Goal: Obtain resource: Download file/media

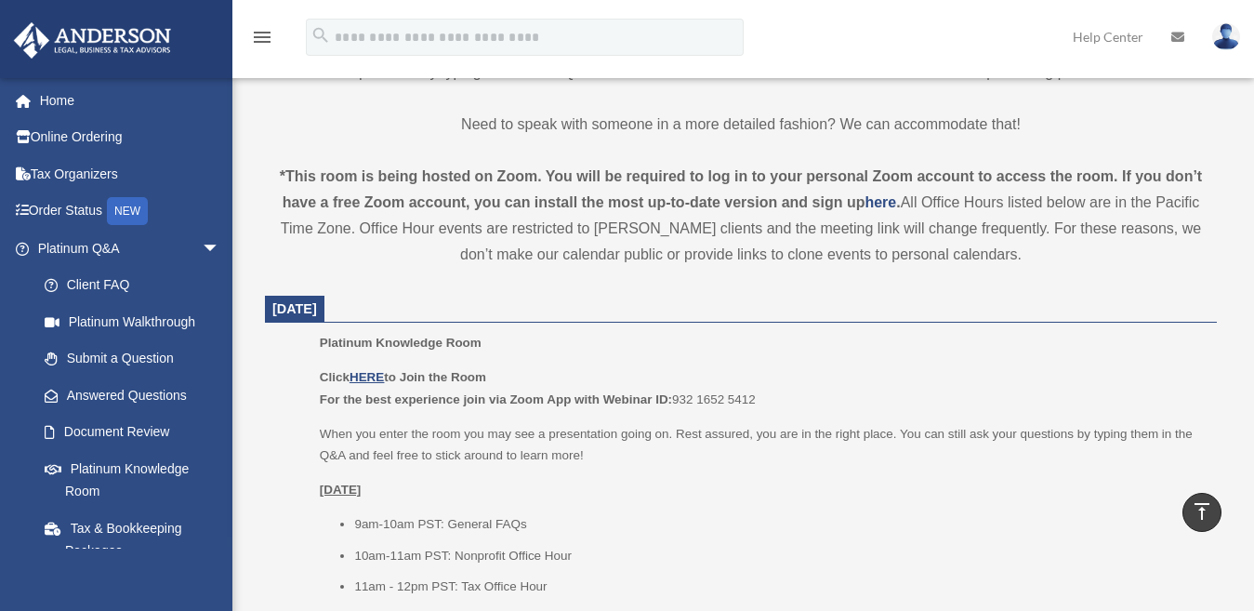
scroll to position [558, 0]
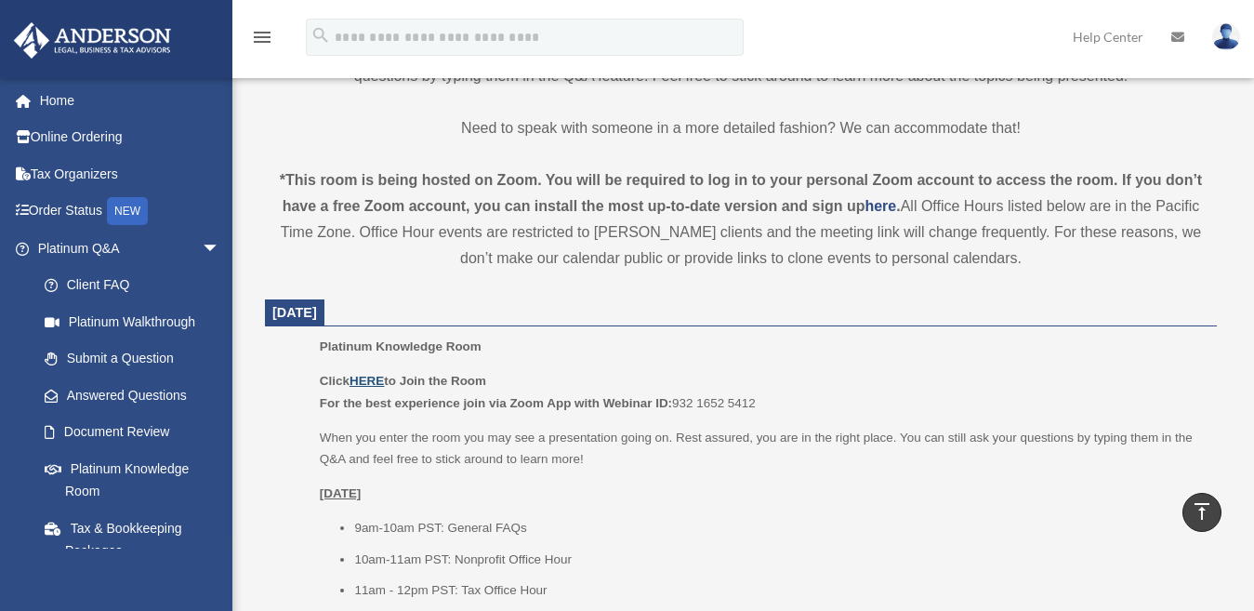
click at [359, 380] on u "HERE" at bounding box center [367, 381] width 34 height 14
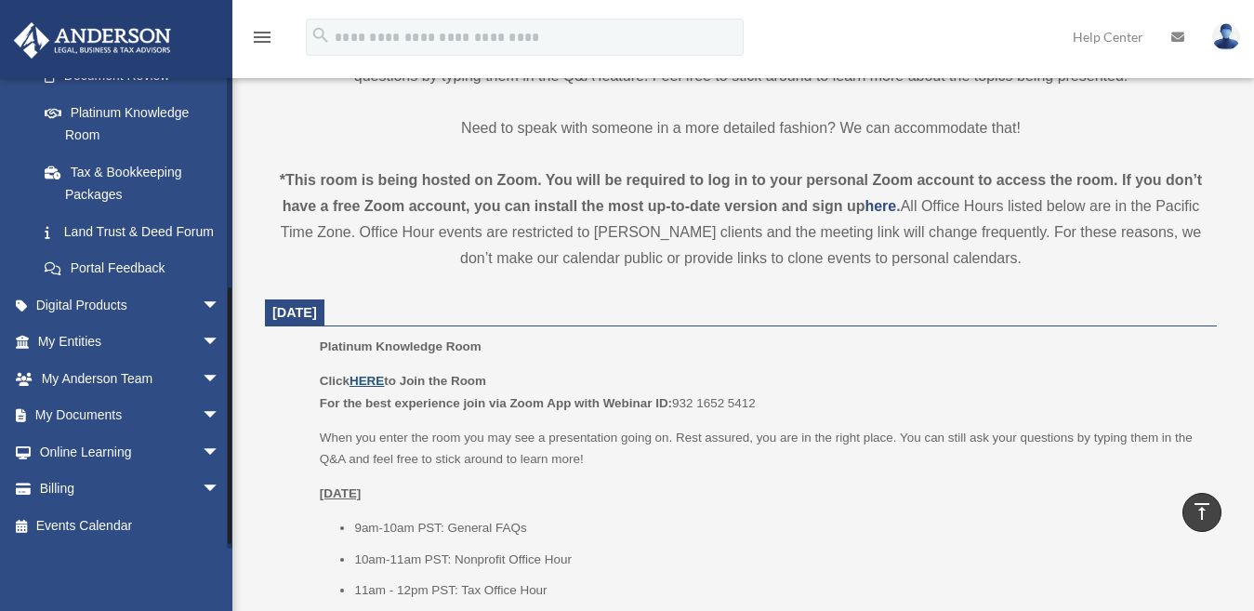
scroll to position [372, 0]
click at [202, 421] on span "arrow_drop_down" at bounding box center [220, 416] width 37 height 38
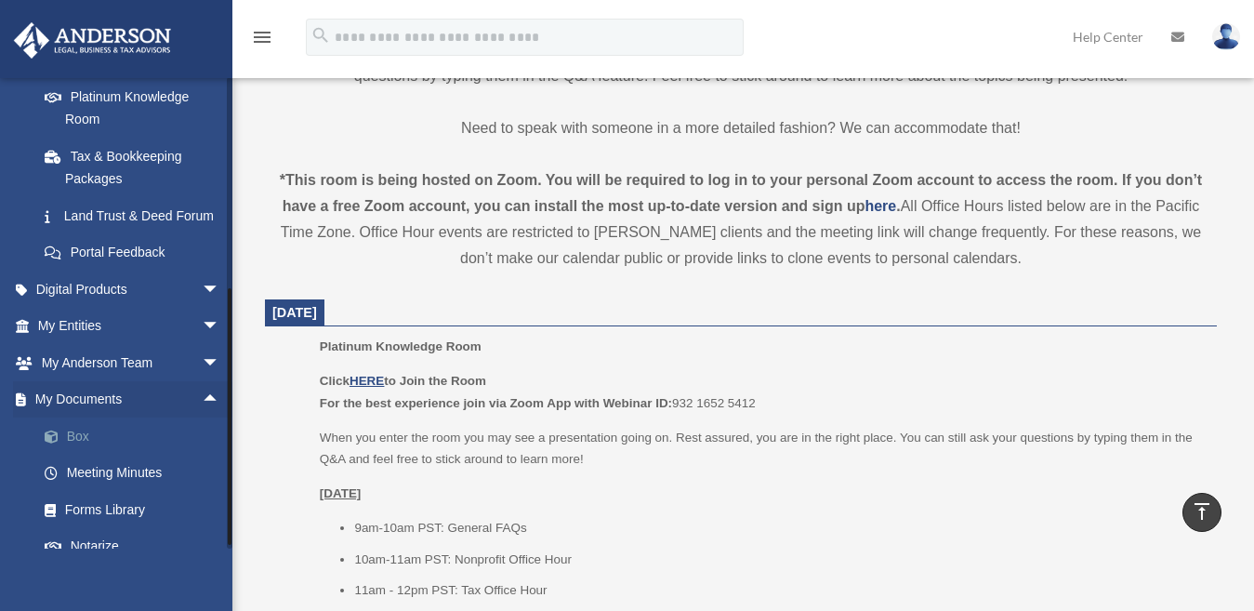
click at [125, 455] on link "Box" at bounding box center [137, 436] width 222 height 37
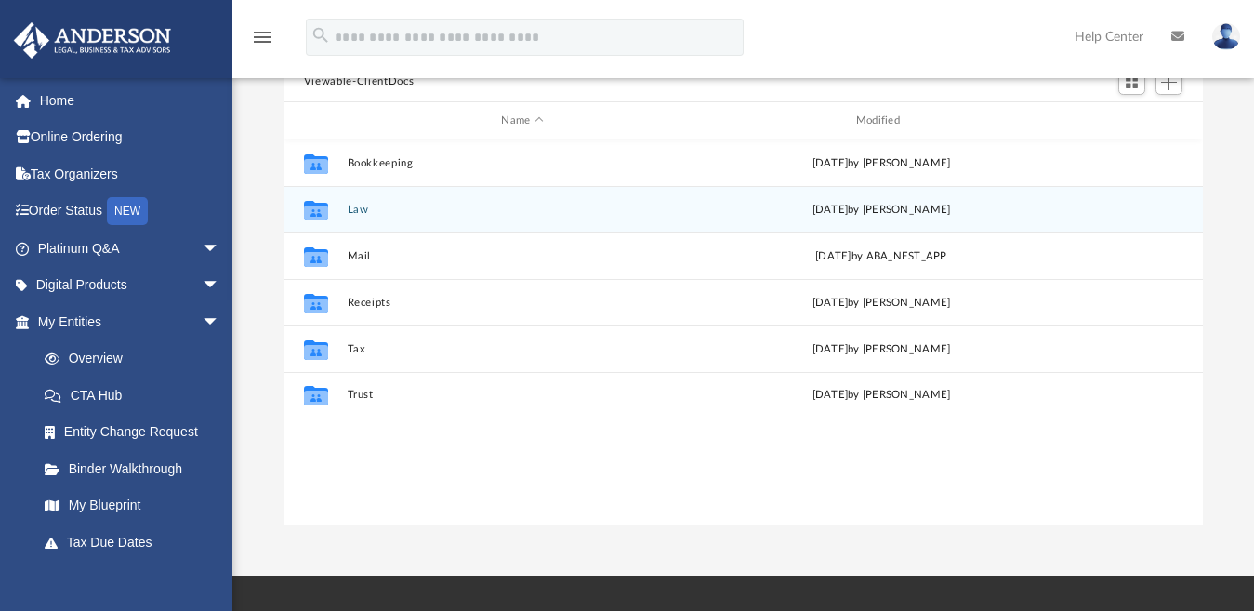
scroll to position [186, 0]
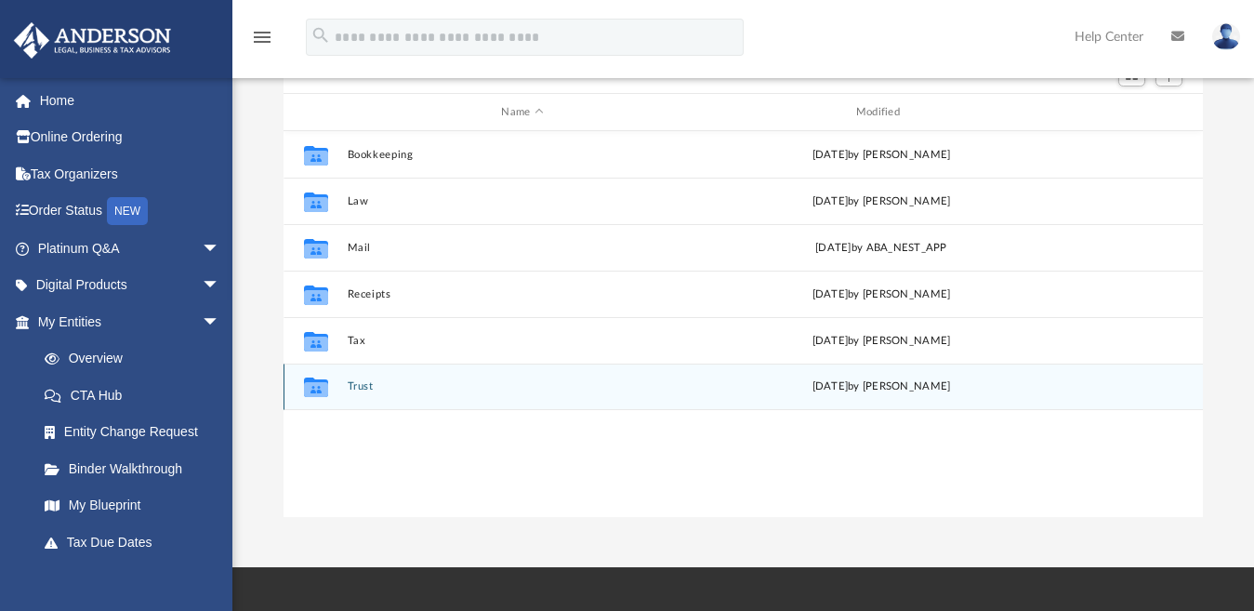
click at [347, 388] on button "Trust" at bounding box center [522, 387] width 351 height 12
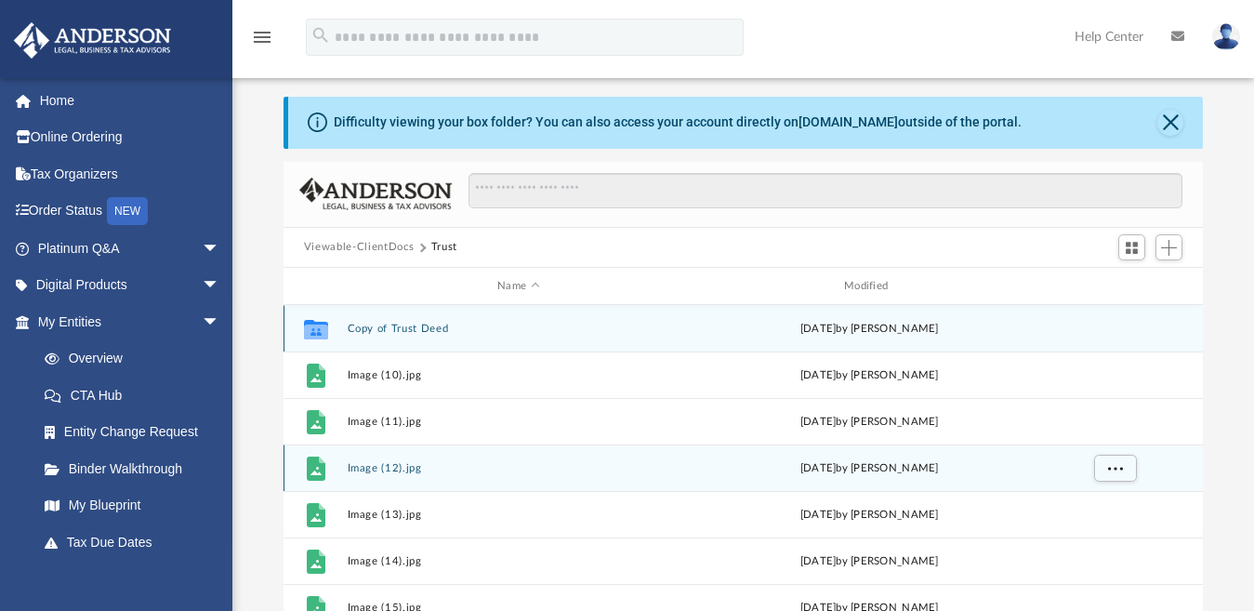
scroll to position [0, 0]
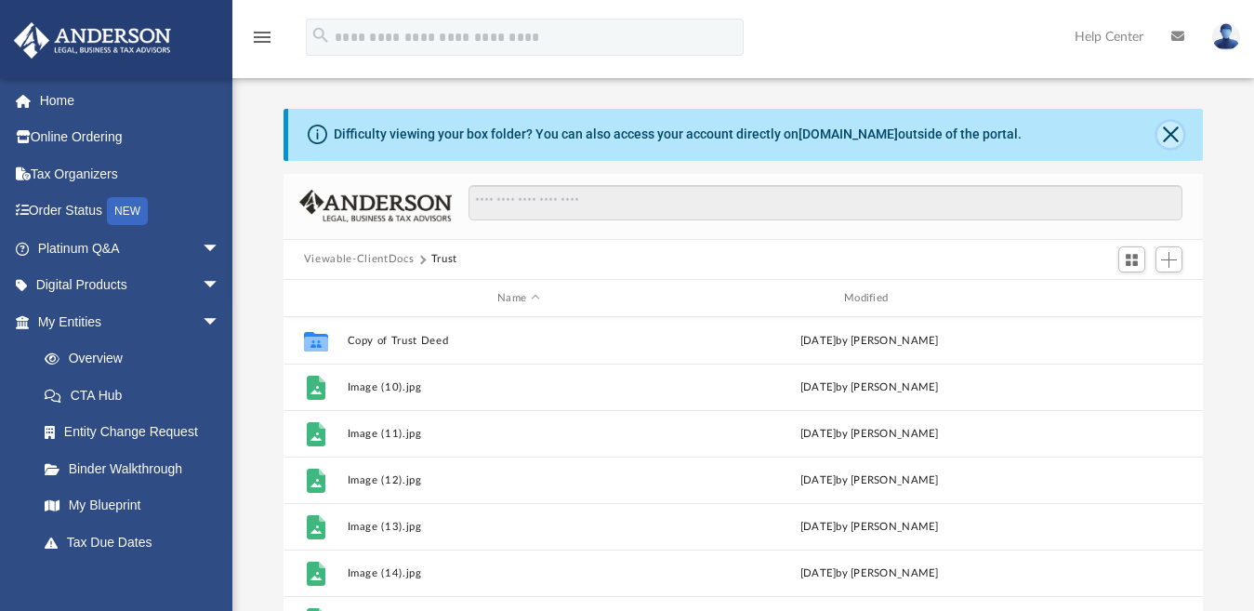
click at [1167, 134] on button "Close" at bounding box center [1171, 135] width 26 height 26
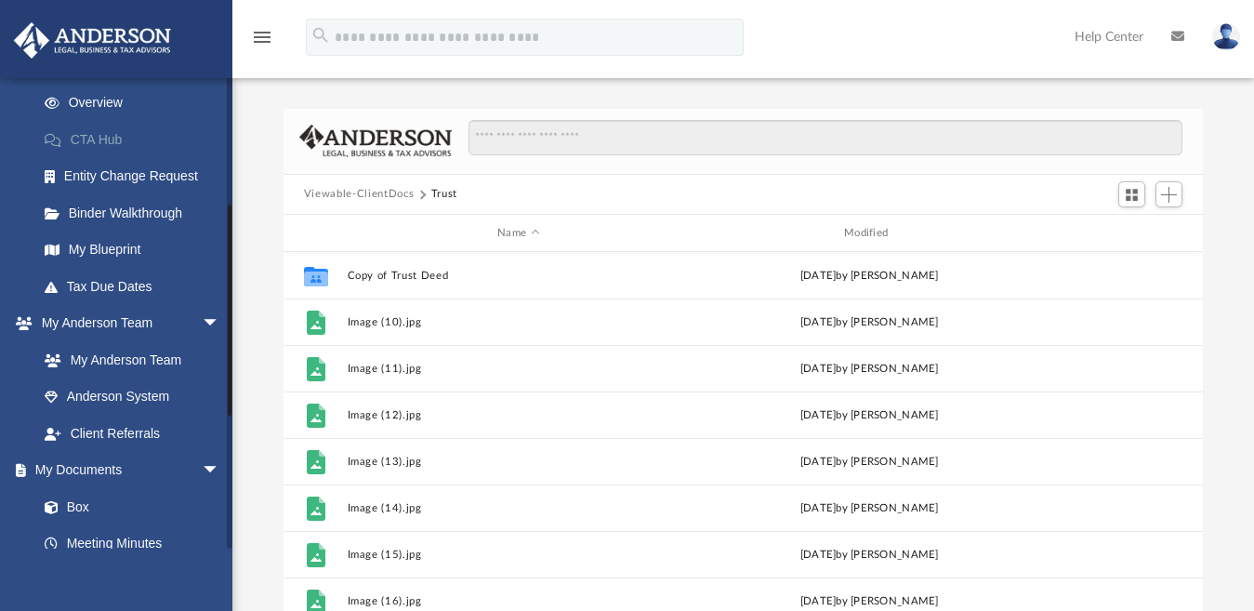
scroll to position [279, 0]
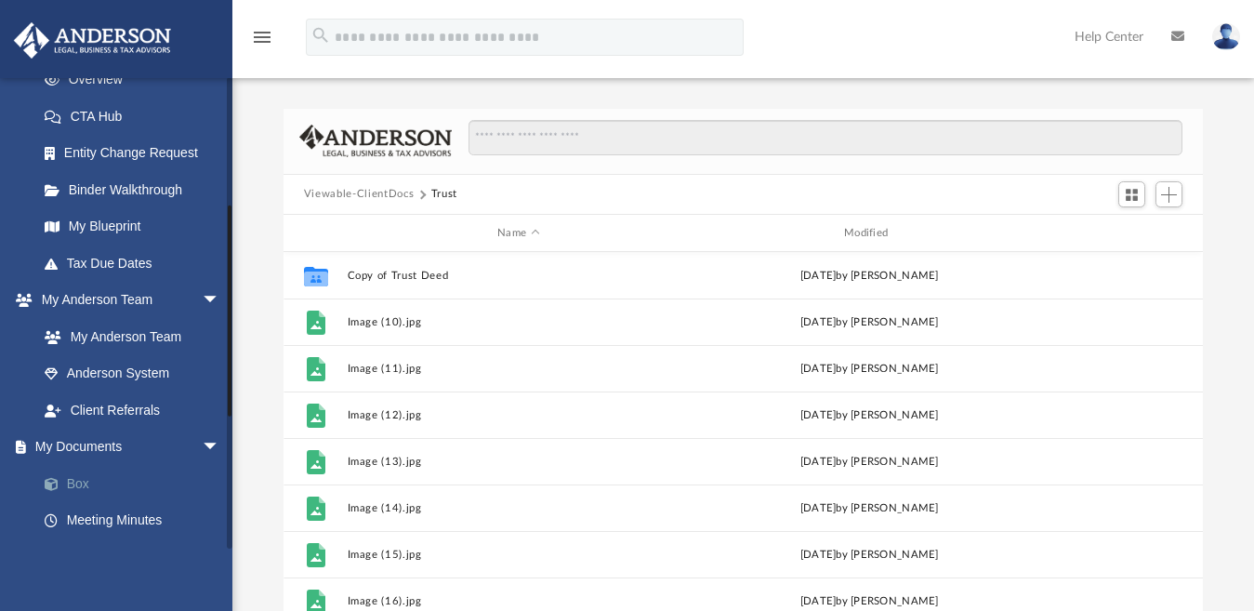
click at [86, 487] on link "Box" at bounding box center [137, 483] width 222 height 37
click at [85, 484] on link "Box" at bounding box center [137, 483] width 222 height 37
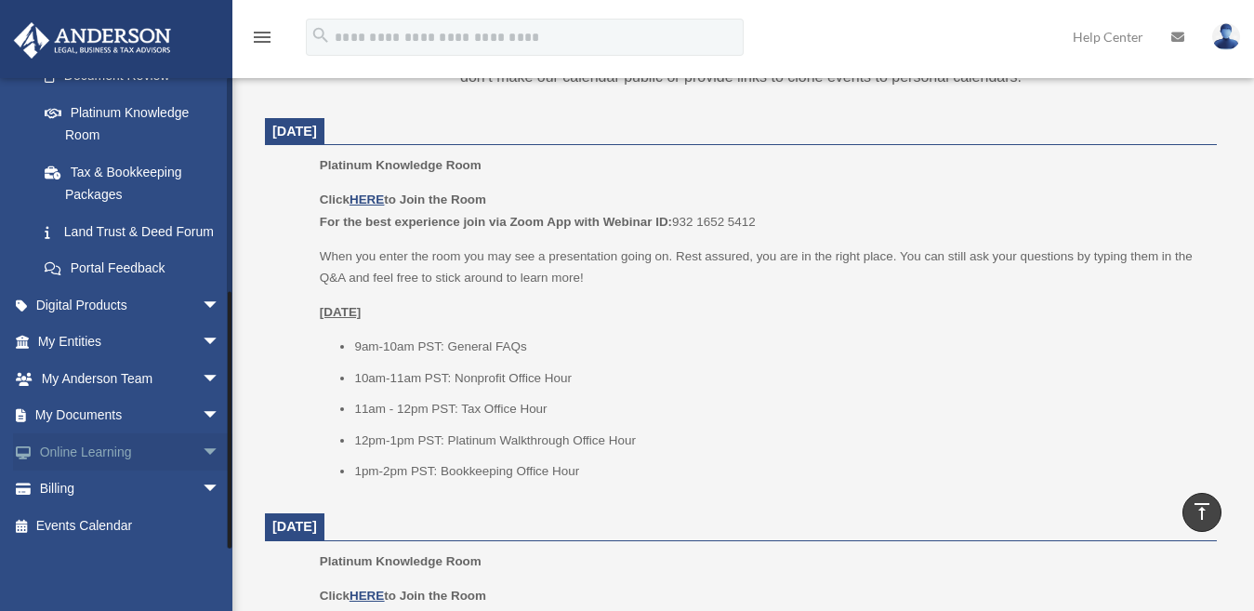
scroll to position [378, 0]
click at [202, 409] on span "arrow_drop_down" at bounding box center [220, 416] width 37 height 38
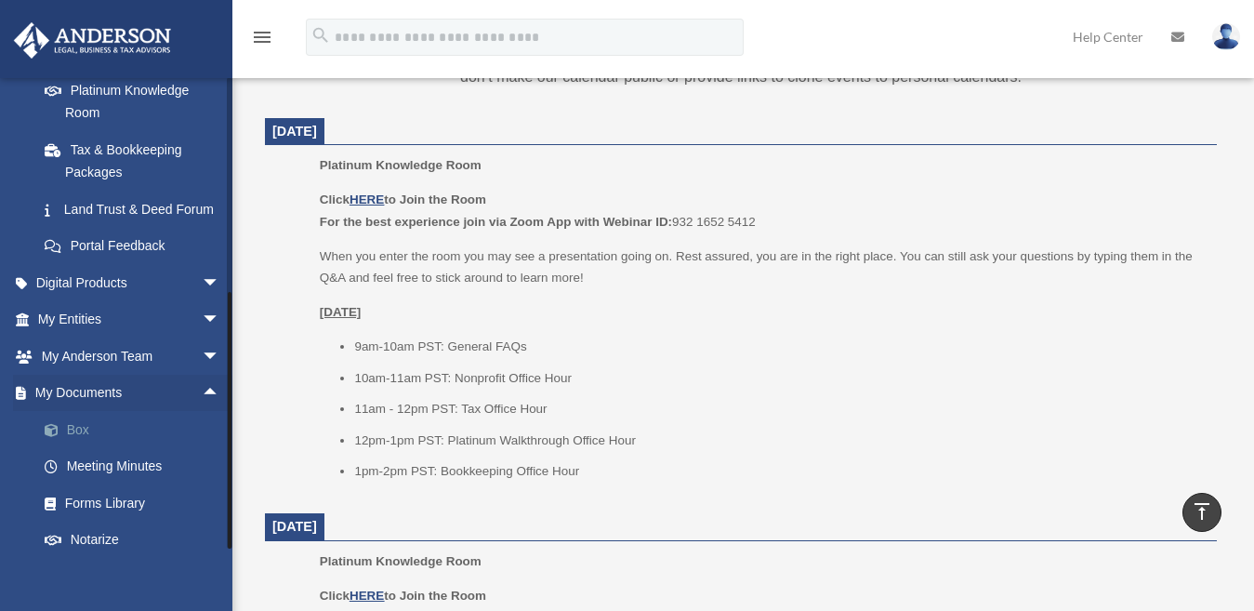
click at [86, 448] on link "Box" at bounding box center [137, 429] width 222 height 37
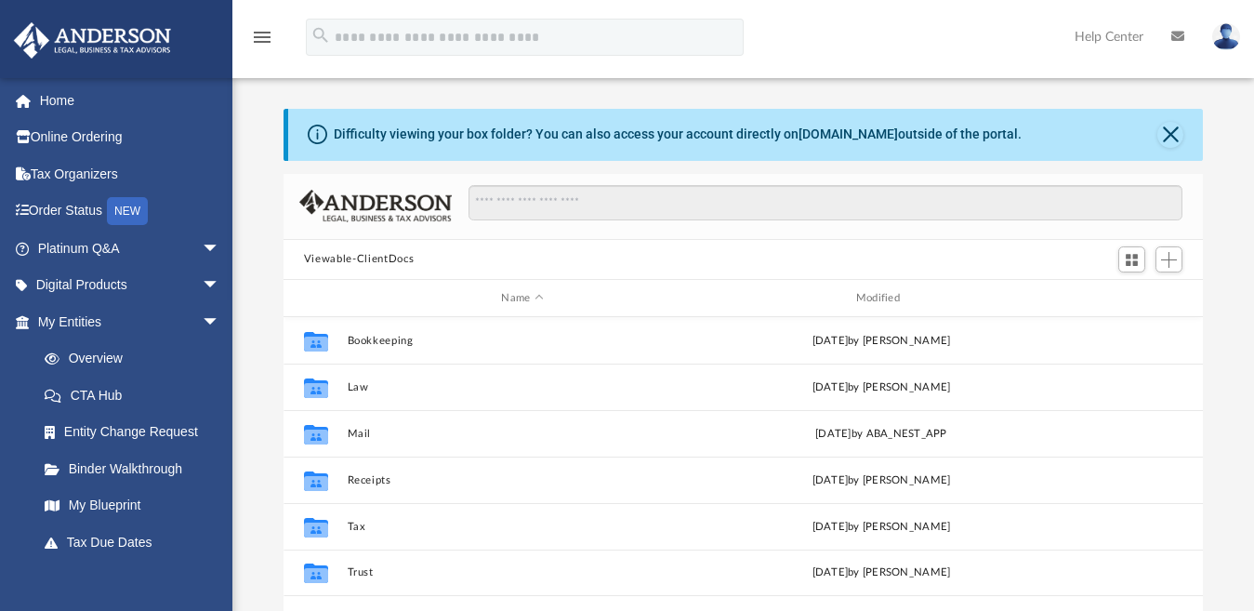
scroll to position [407, 904]
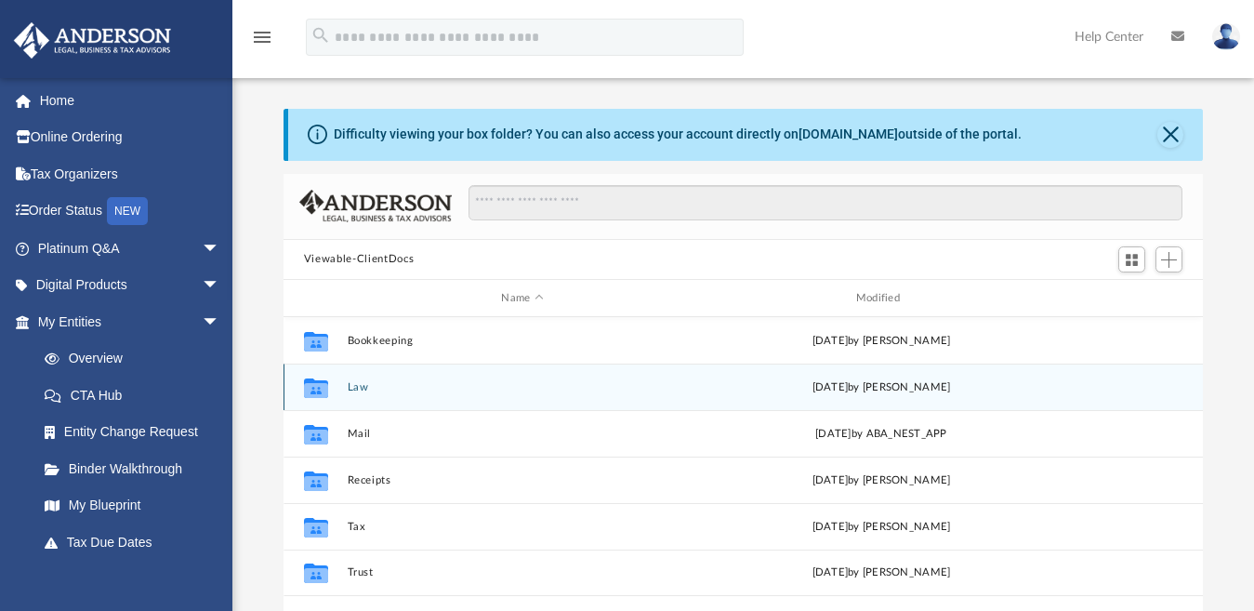
click at [403, 392] on button "Law" at bounding box center [522, 387] width 351 height 12
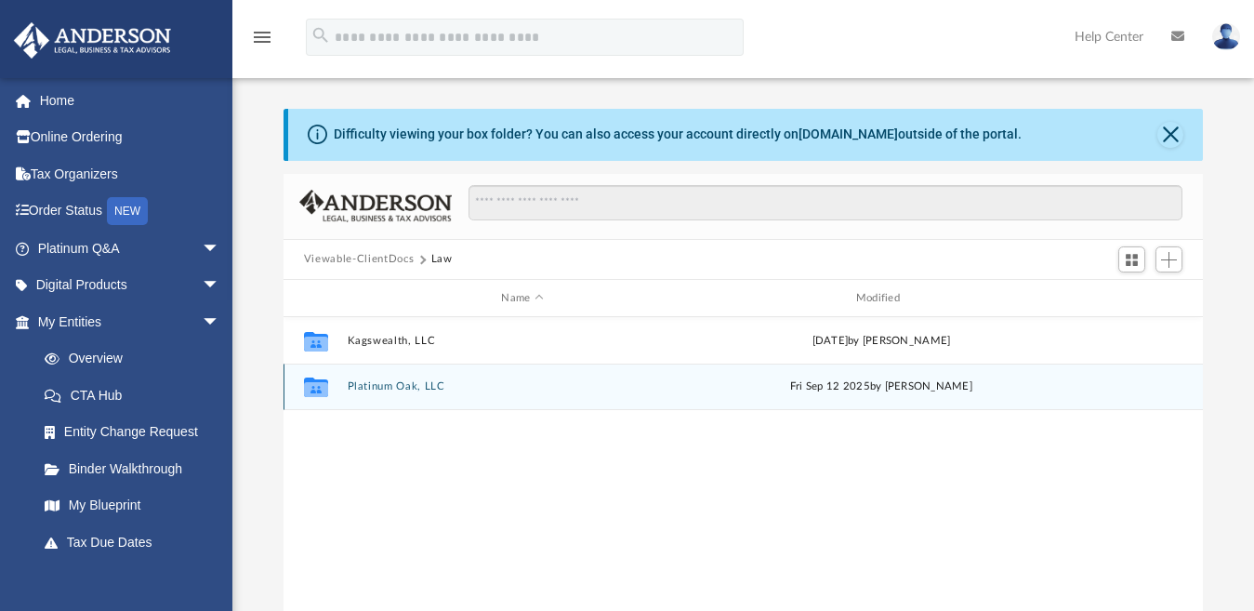
click at [316, 388] on icon "grid" at bounding box center [316, 389] width 24 height 15
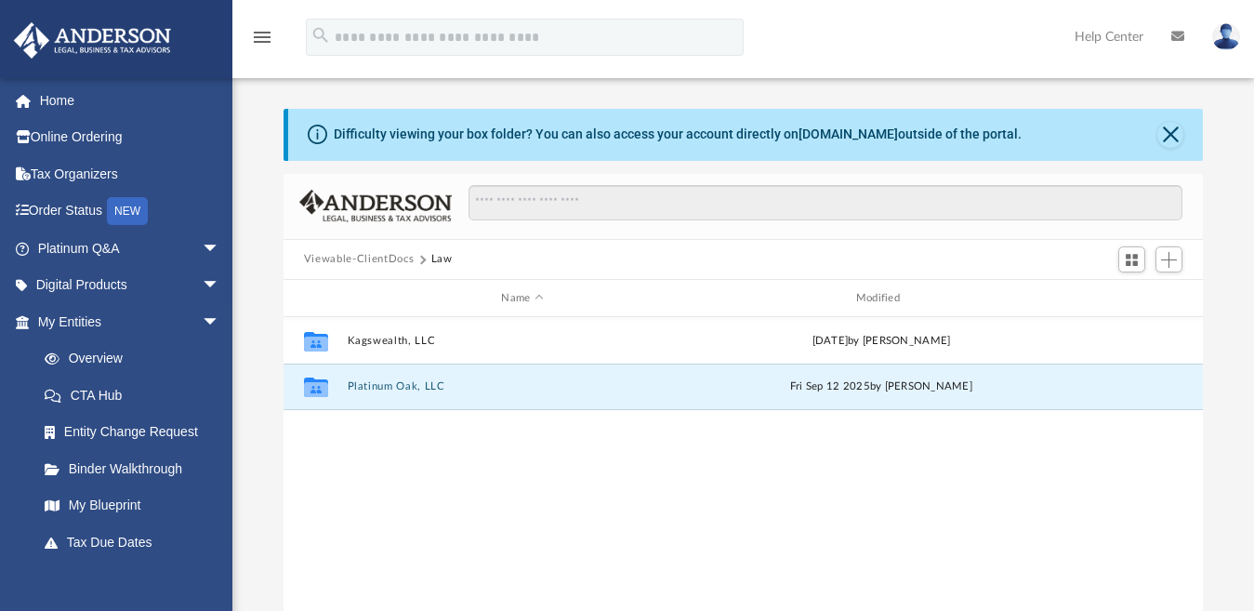
drag, startPoint x: 611, startPoint y: 394, endPoint x: 999, endPoint y: 471, distance: 395.4
click at [999, 471] on div "Collaborated Folder Kagswealth, LLC Thu Sep 18 2025 by Seth Blomquist Collabora…" at bounding box center [744, 509] width 920 height 385
click at [419, 387] on button "Platinum Oak, LLC" at bounding box center [522, 387] width 351 height 12
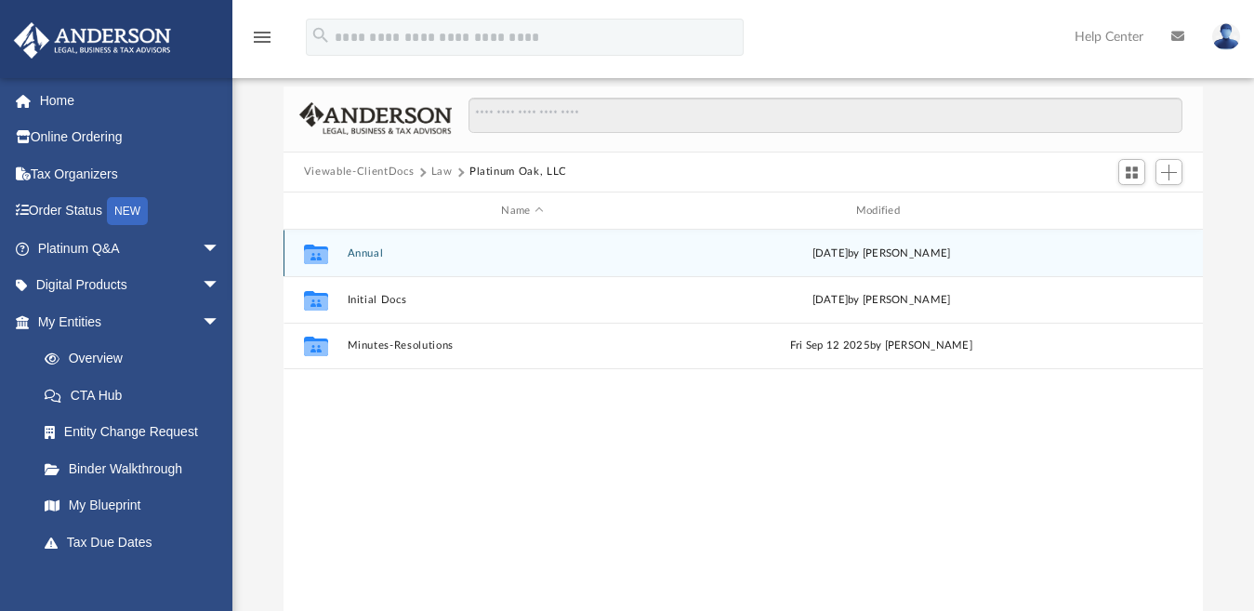
scroll to position [0, 0]
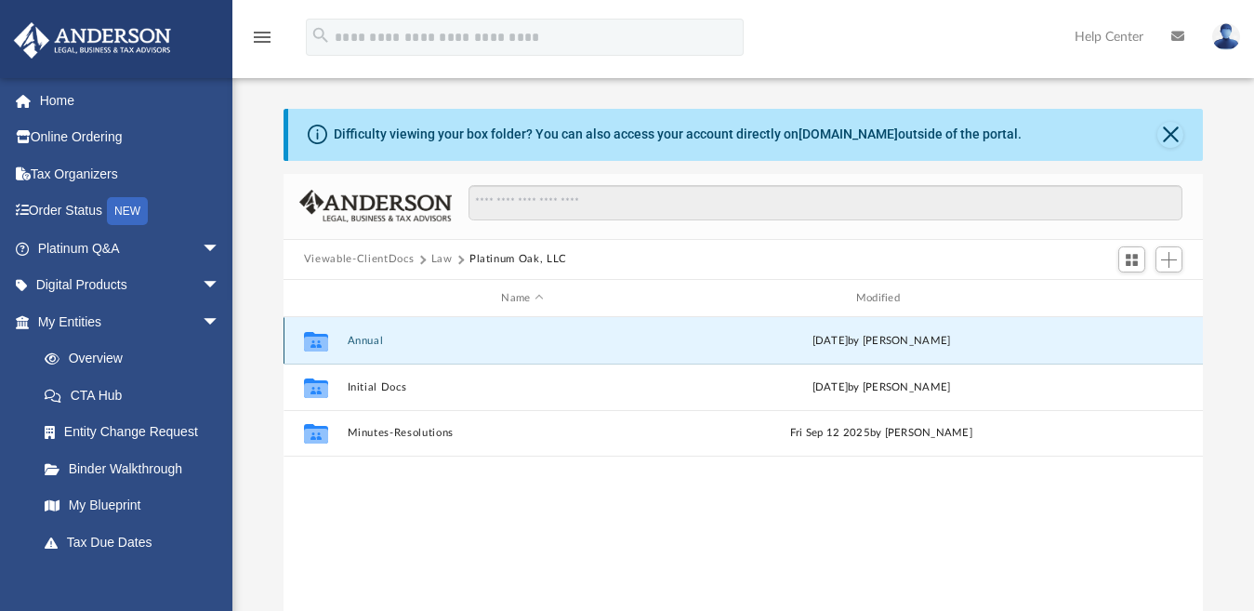
click at [376, 338] on button "Annual" at bounding box center [522, 341] width 351 height 12
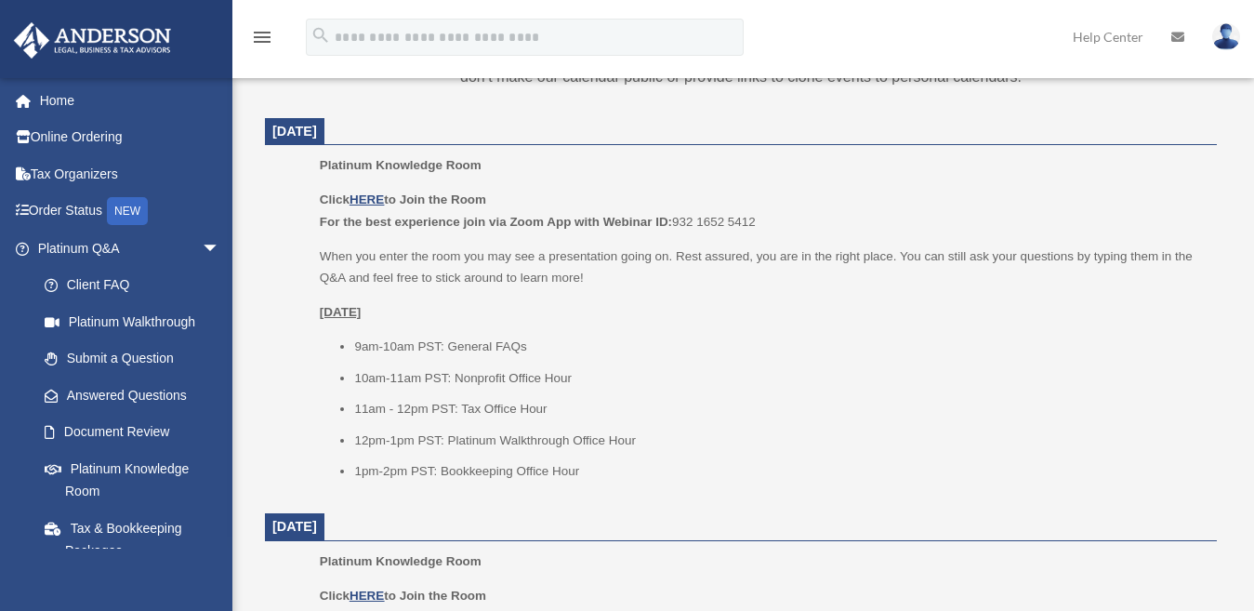
scroll to position [739, 0]
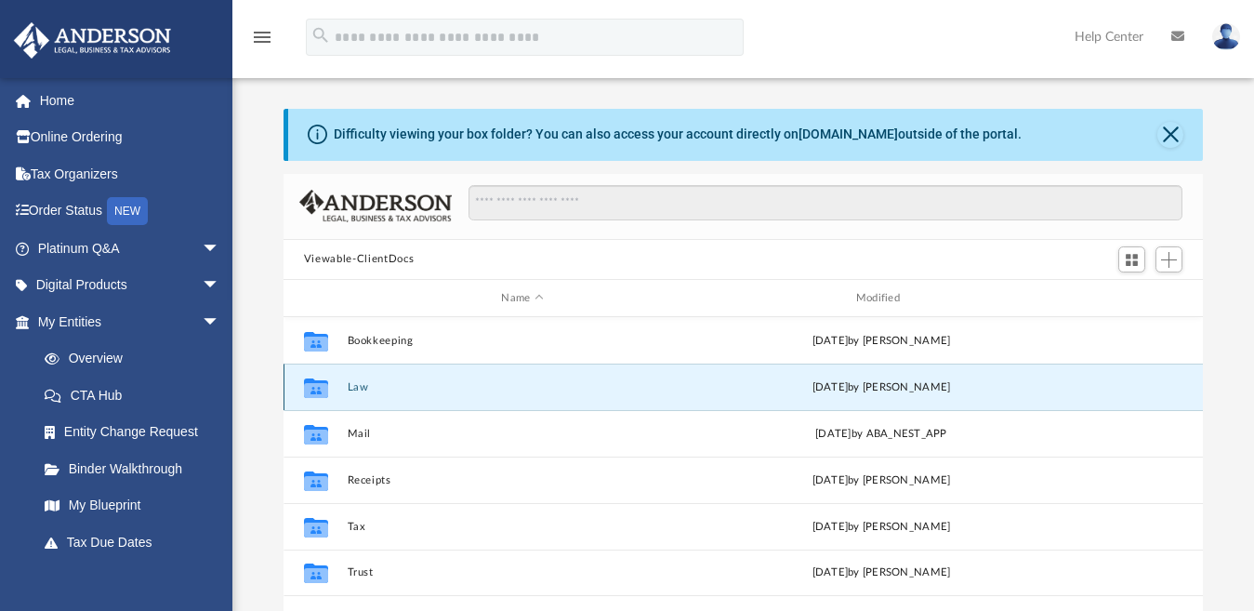
click at [393, 388] on button "Law" at bounding box center [522, 387] width 351 height 12
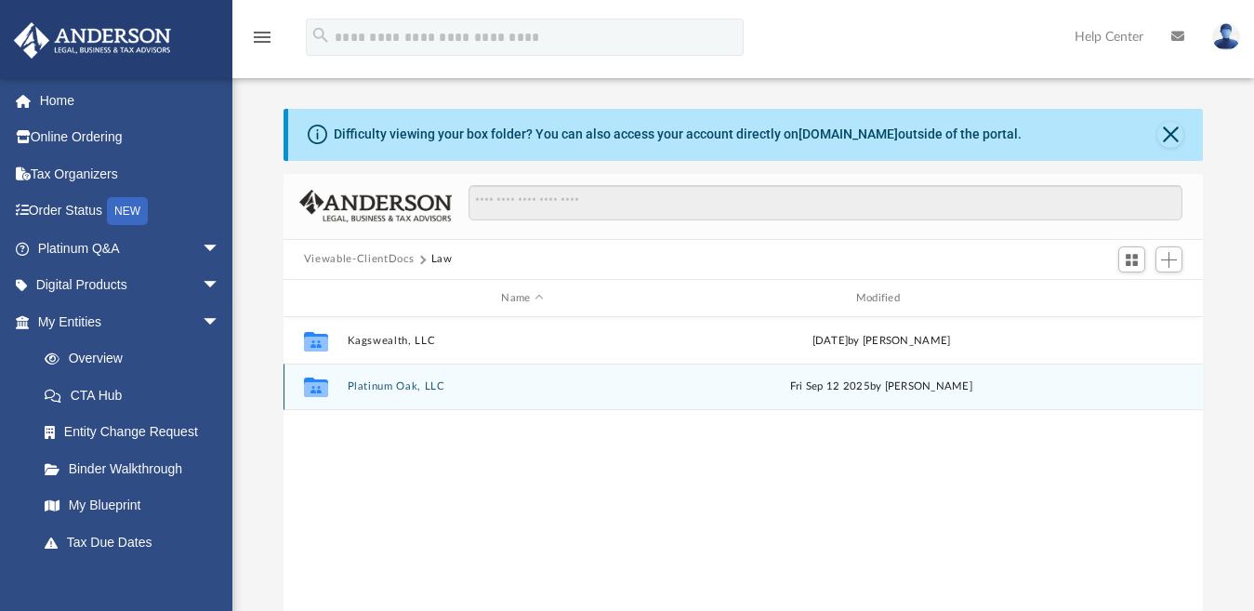
click at [371, 384] on button "Platinum Oak, LLC" at bounding box center [522, 387] width 351 height 12
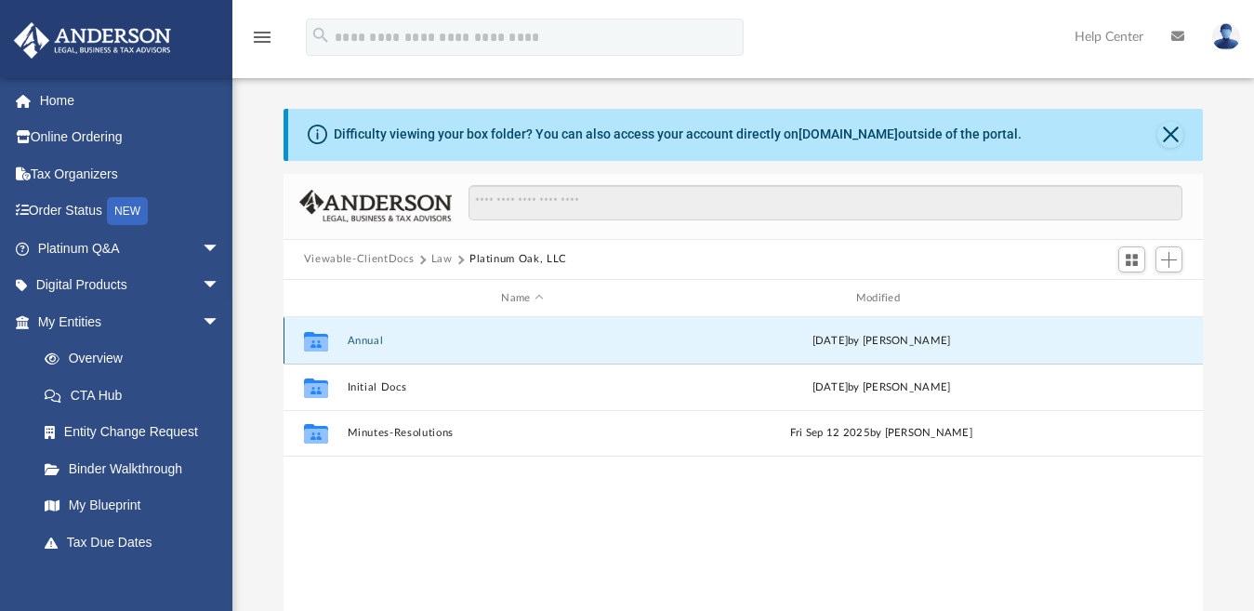
click at [363, 343] on button "Annual" at bounding box center [522, 341] width 351 height 12
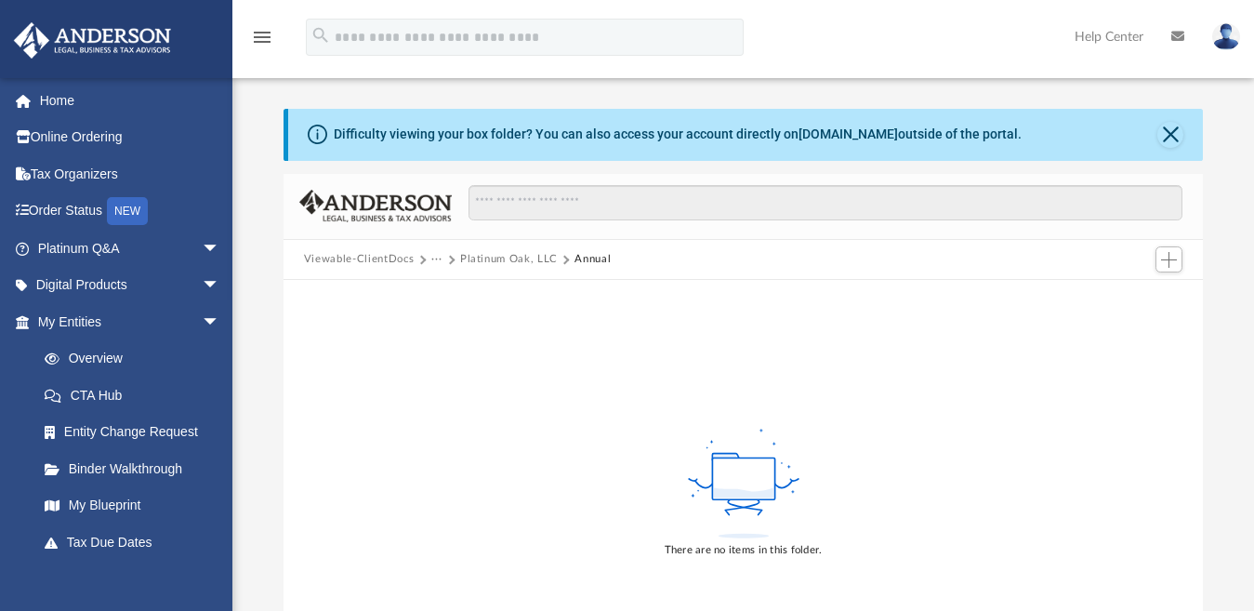
click at [453, 259] on span at bounding box center [449, 260] width 9 height 9
click at [561, 258] on span at bounding box center [565, 260] width 9 height 9
click at [1165, 254] on span "Add" at bounding box center [1169, 260] width 16 height 16
click at [1051, 268] on div "Viewable-ClientDocs ··· Platinum Oak, LLC Annual" at bounding box center [744, 260] width 920 height 41
click at [1170, 136] on button "Close" at bounding box center [1171, 135] width 26 height 26
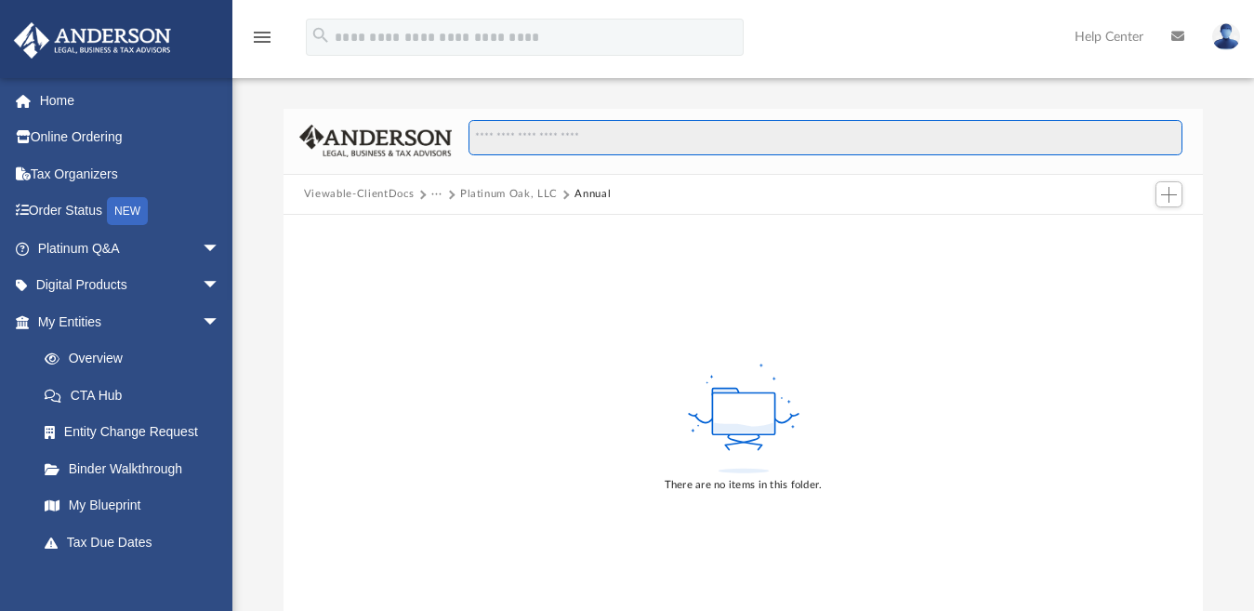
click at [495, 134] on input "Search files and folders" at bounding box center [826, 137] width 714 height 35
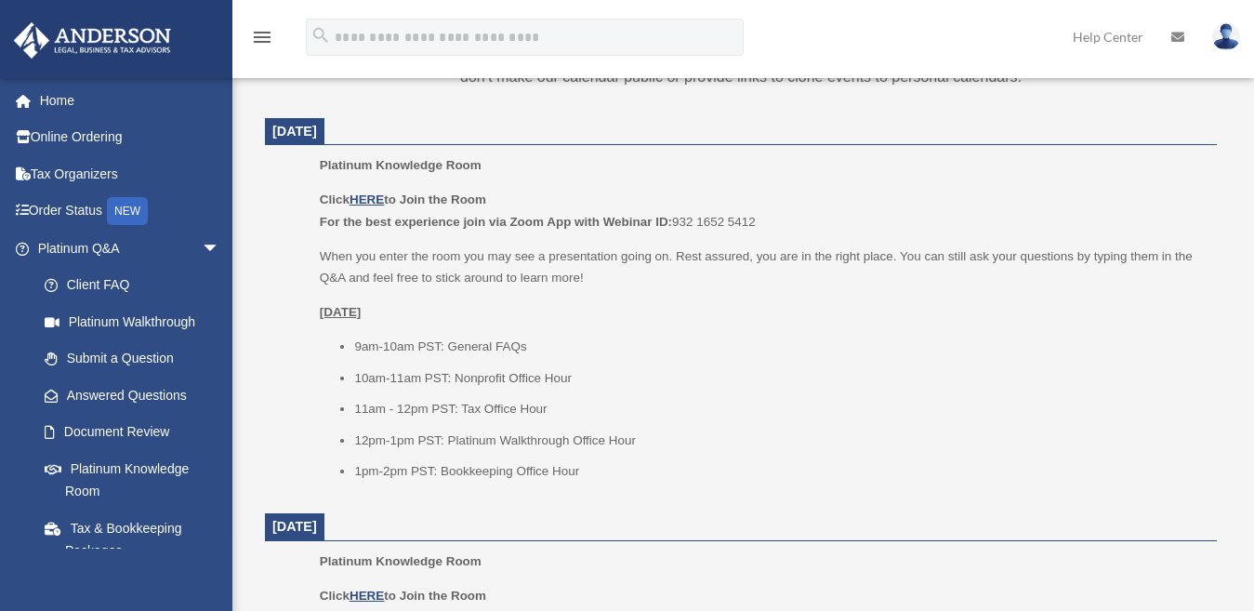
scroll to position [739, 0]
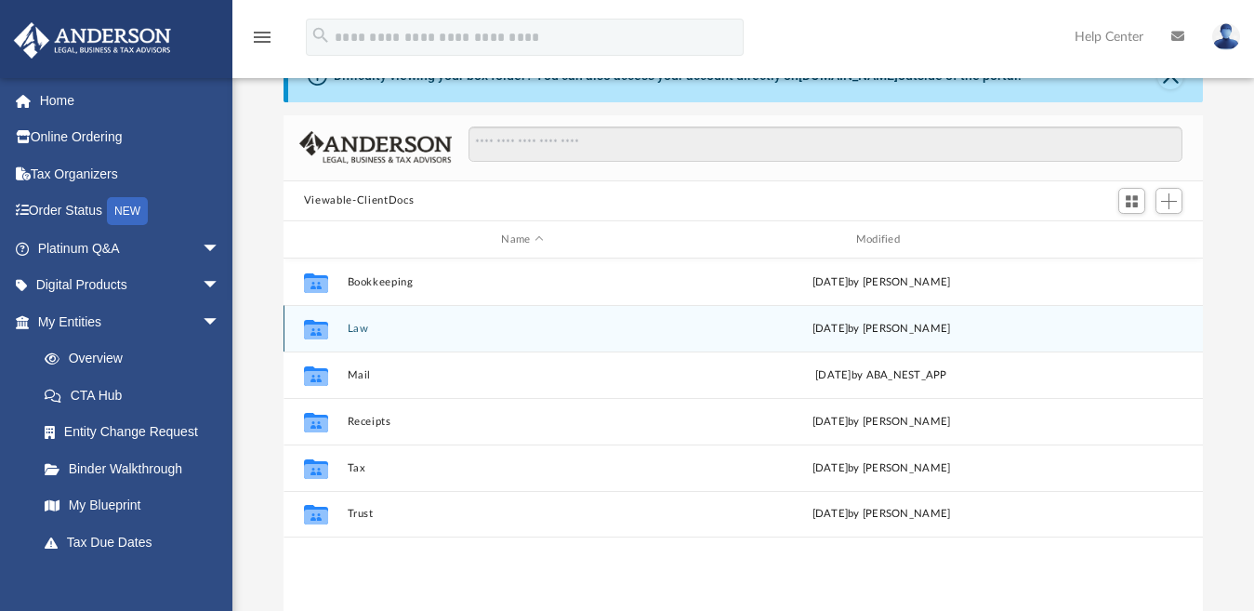
scroll to position [93, 0]
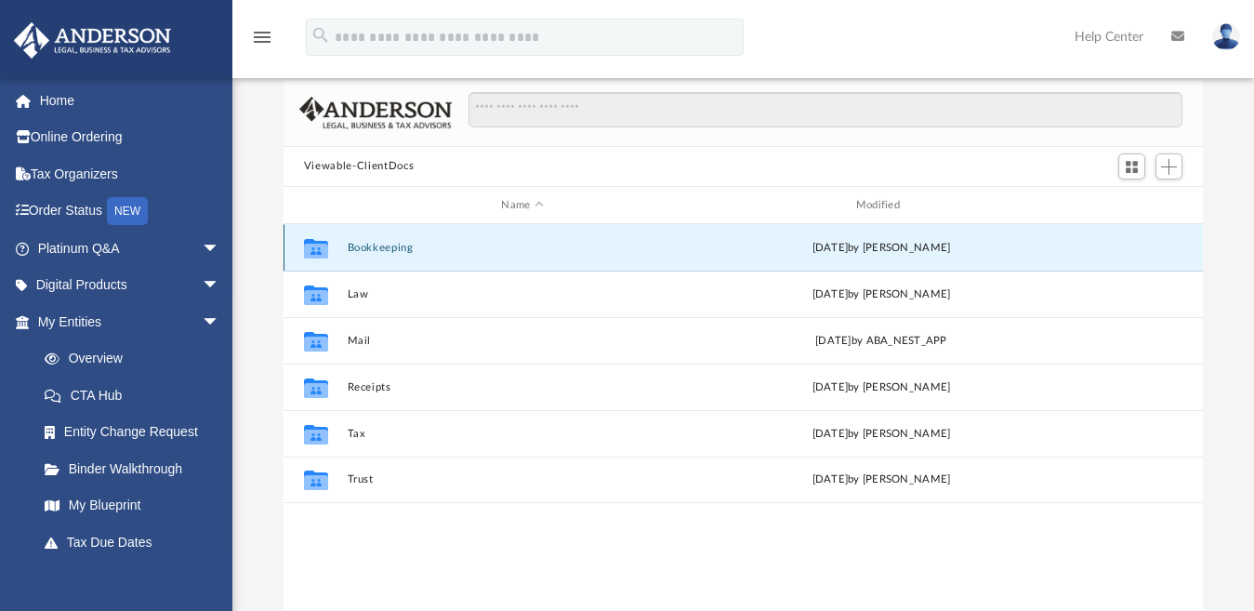
click at [352, 249] on button "Bookkeeping" at bounding box center [522, 248] width 351 height 12
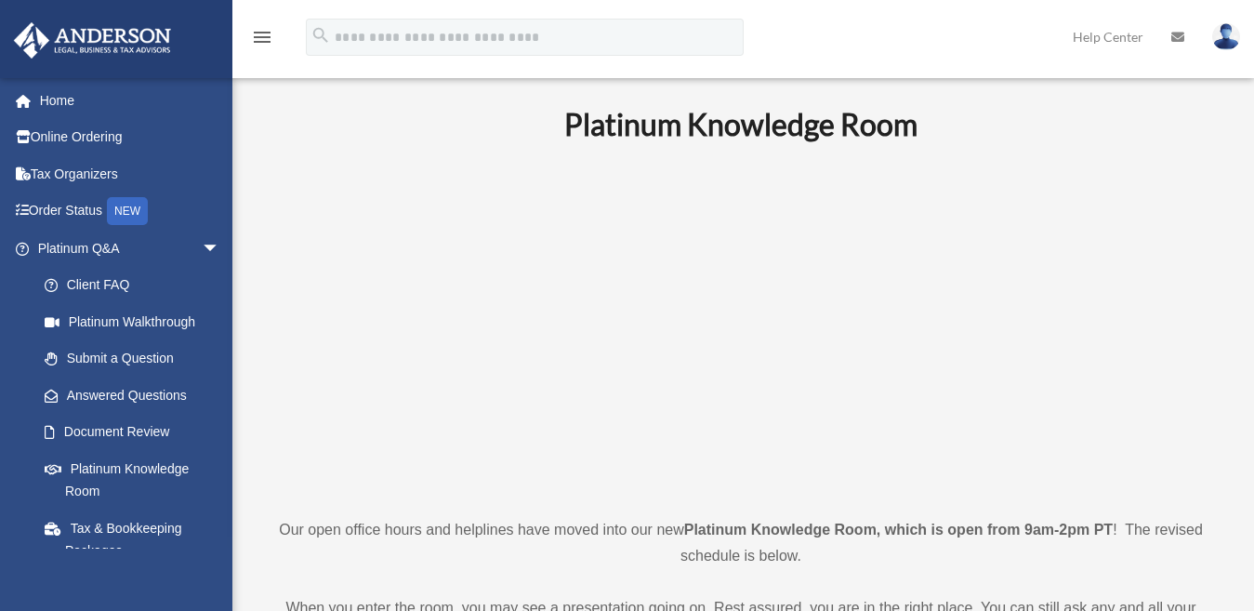
scroll to position [739, 0]
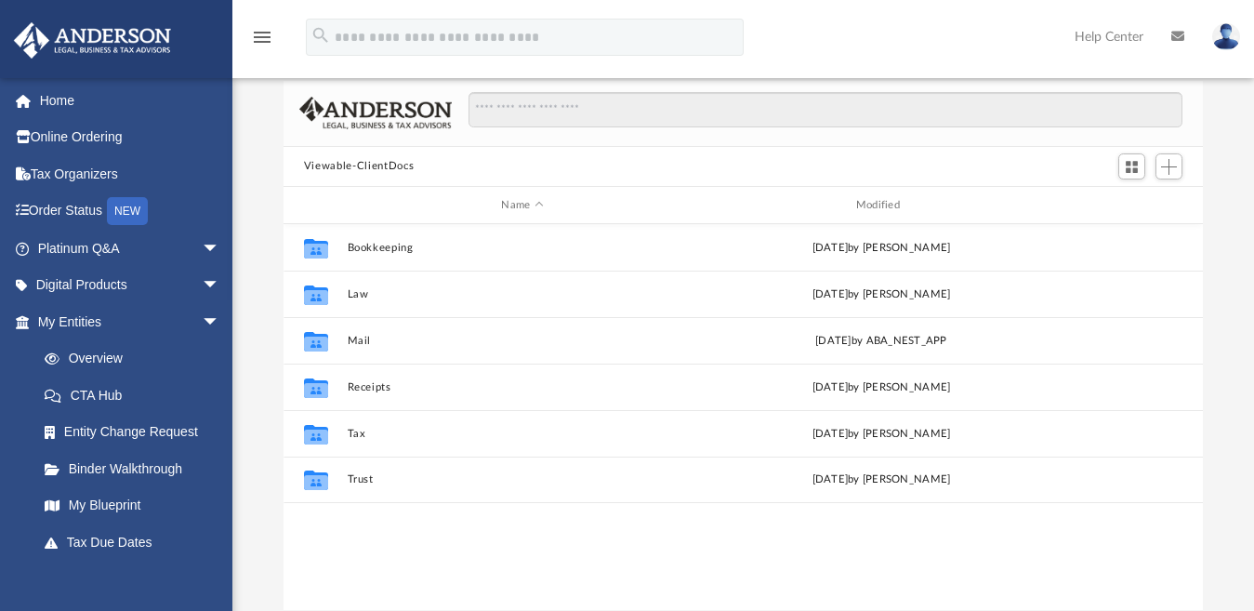
scroll to position [407, 904]
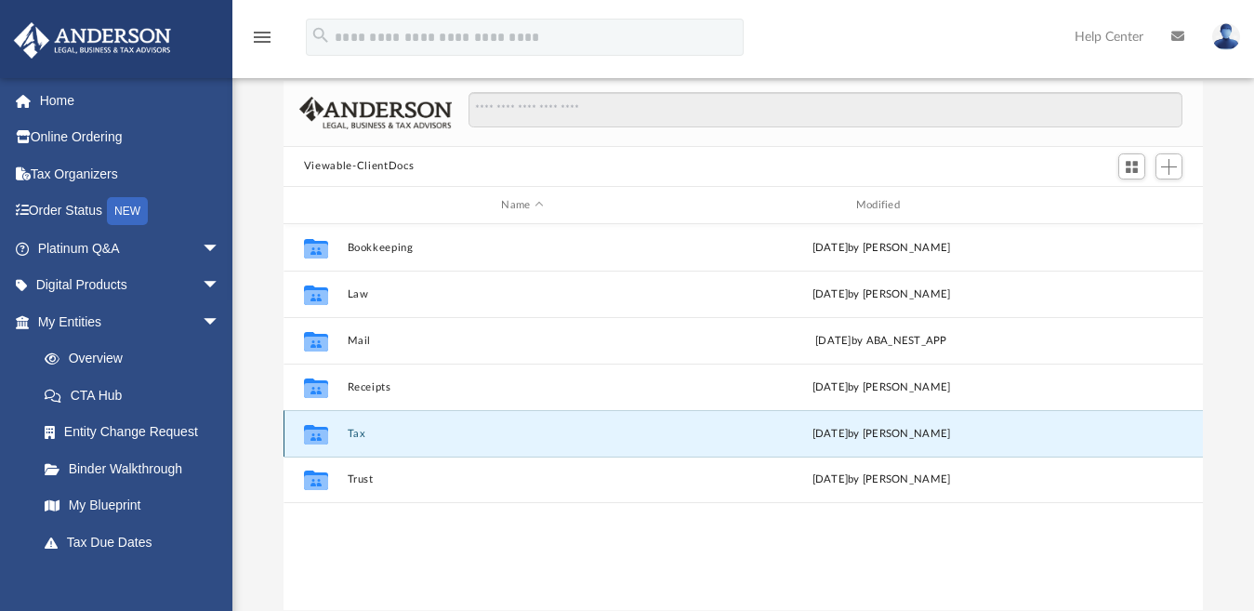
click at [350, 431] on button "Tax" at bounding box center [522, 434] width 351 height 12
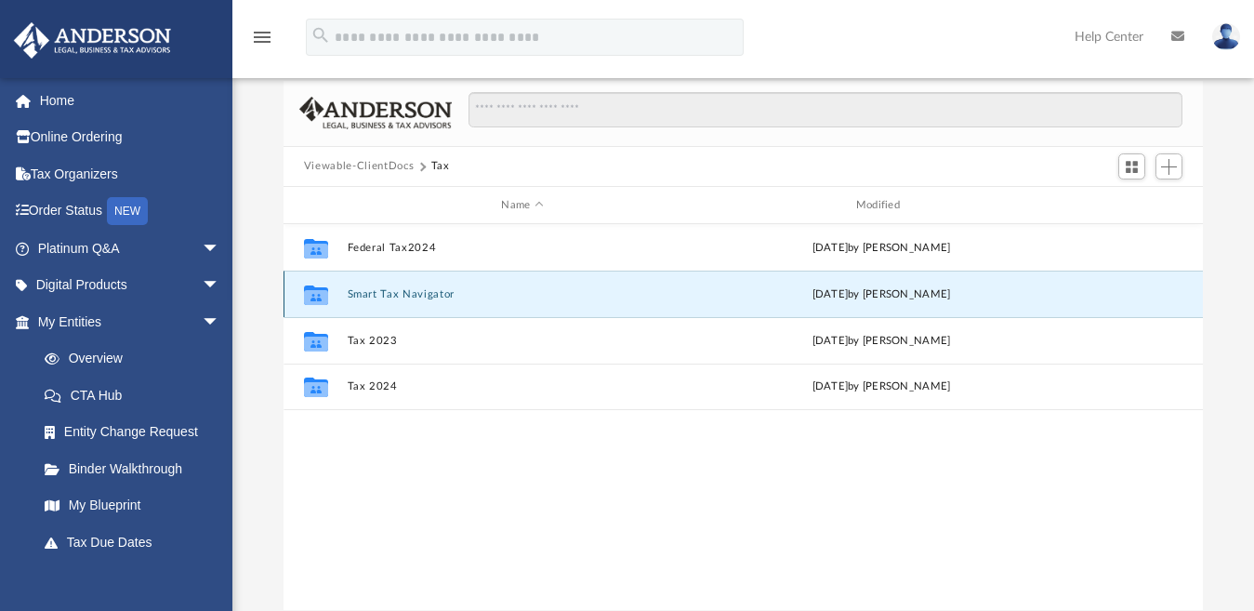
click at [370, 293] on button "Smart Tax Navigator" at bounding box center [522, 294] width 351 height 12
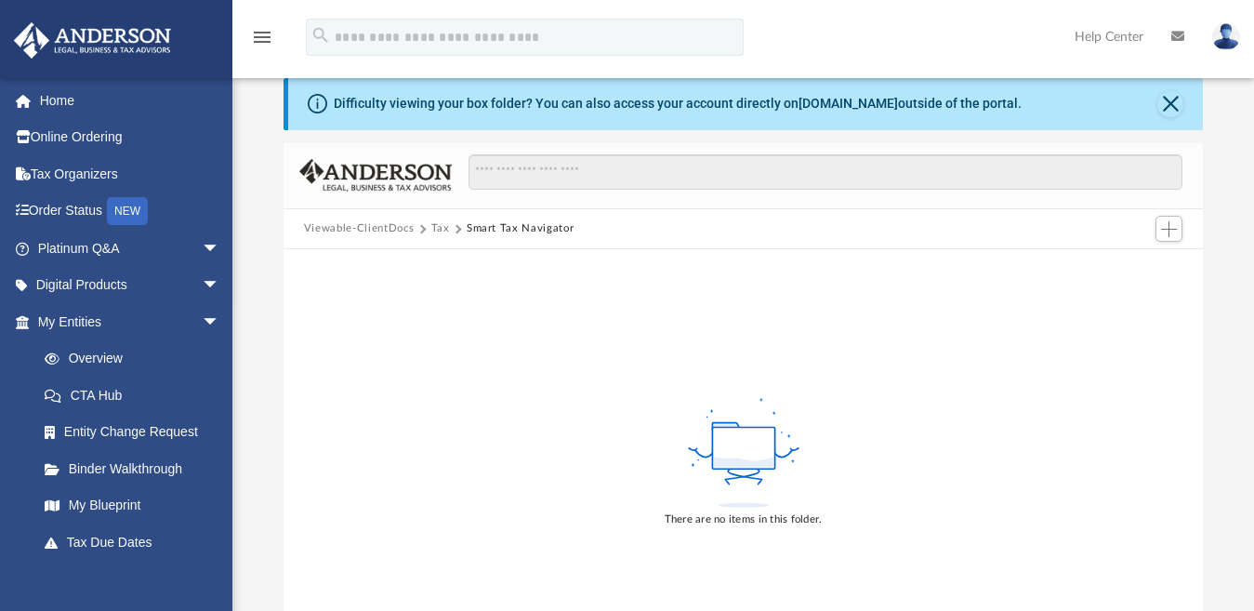
scroll to position [0, 0]
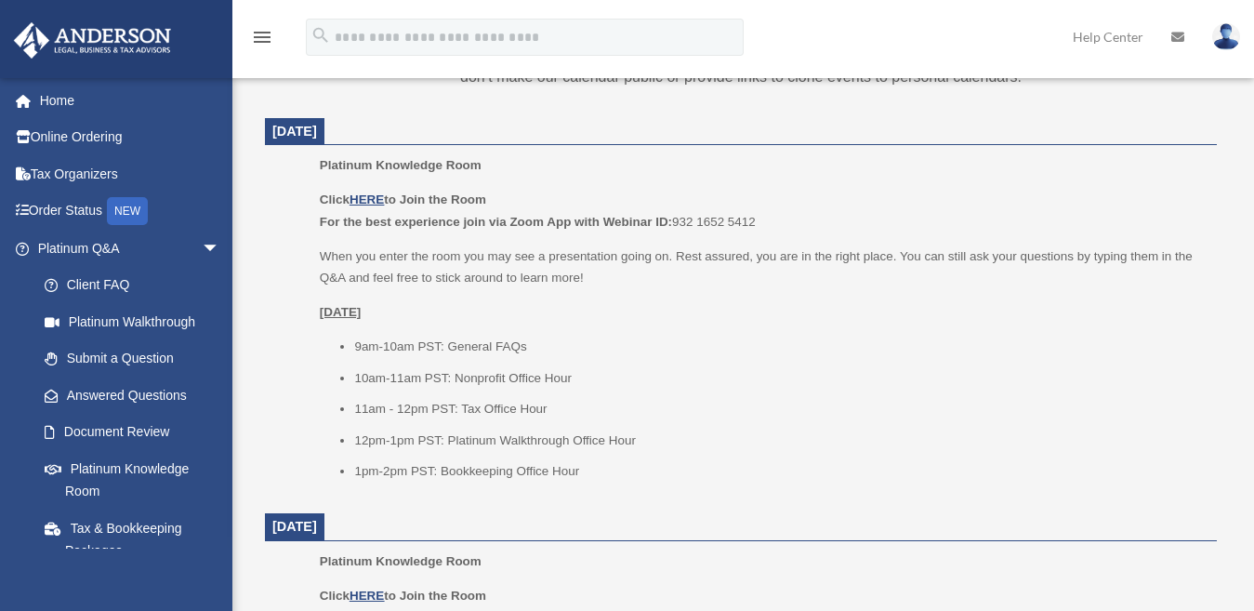
scroll to position [739, 0]
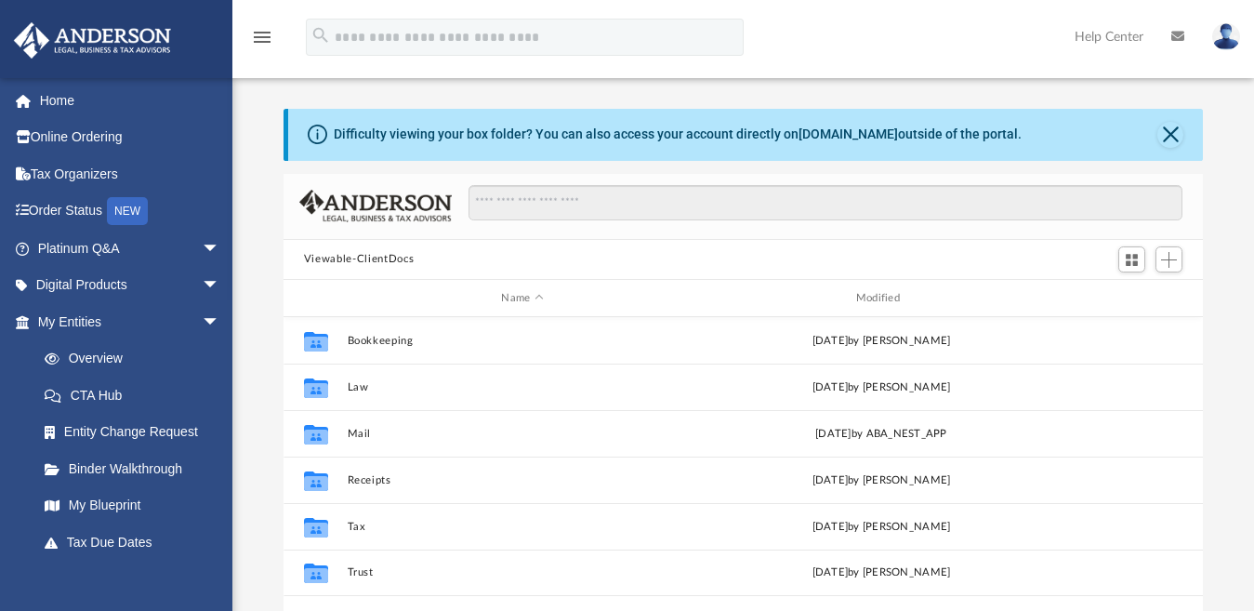
scroll to position [407, 904]
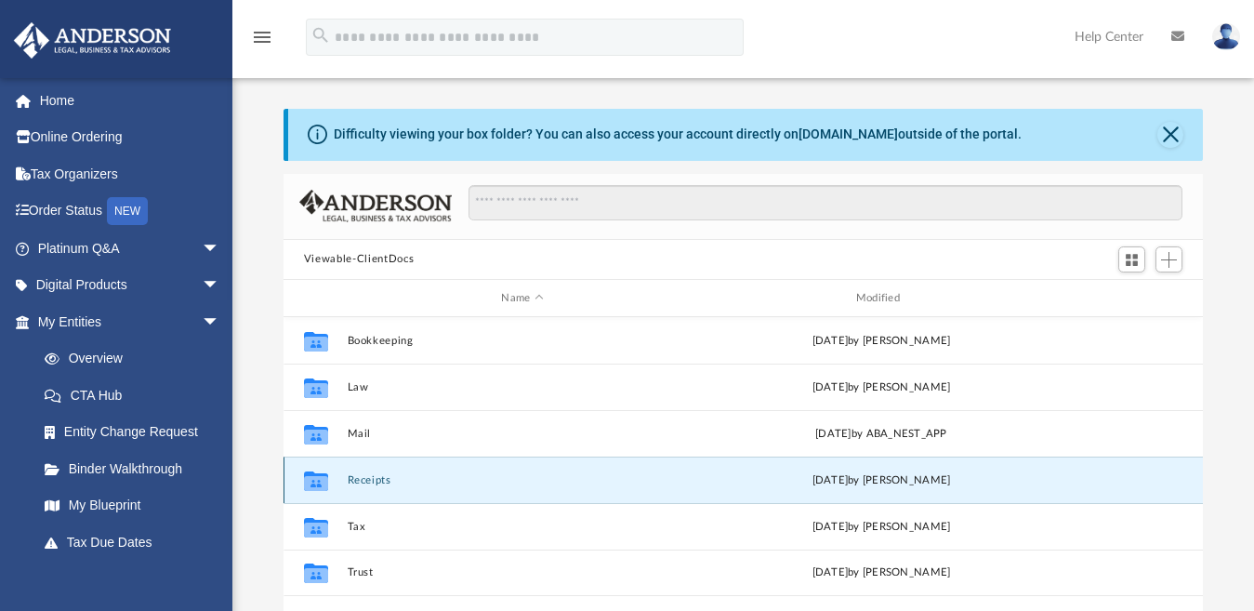
click at [365, 482] on button "Receipts" at bounding box center [522, 480] width 351 height 12
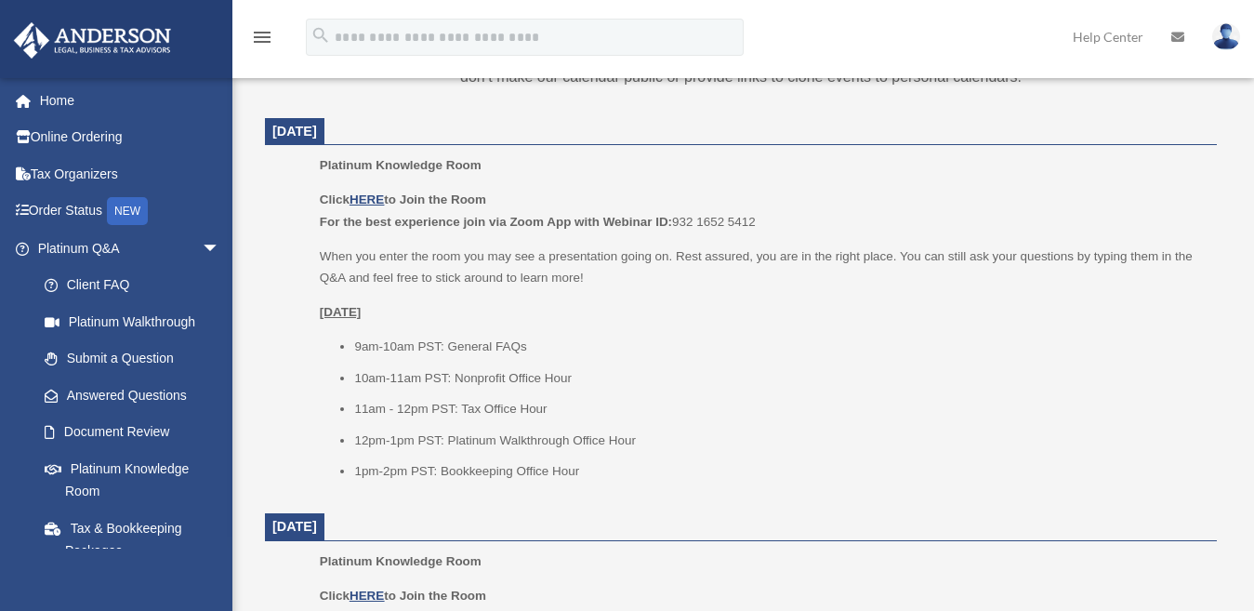
scroll to position [739, 0]
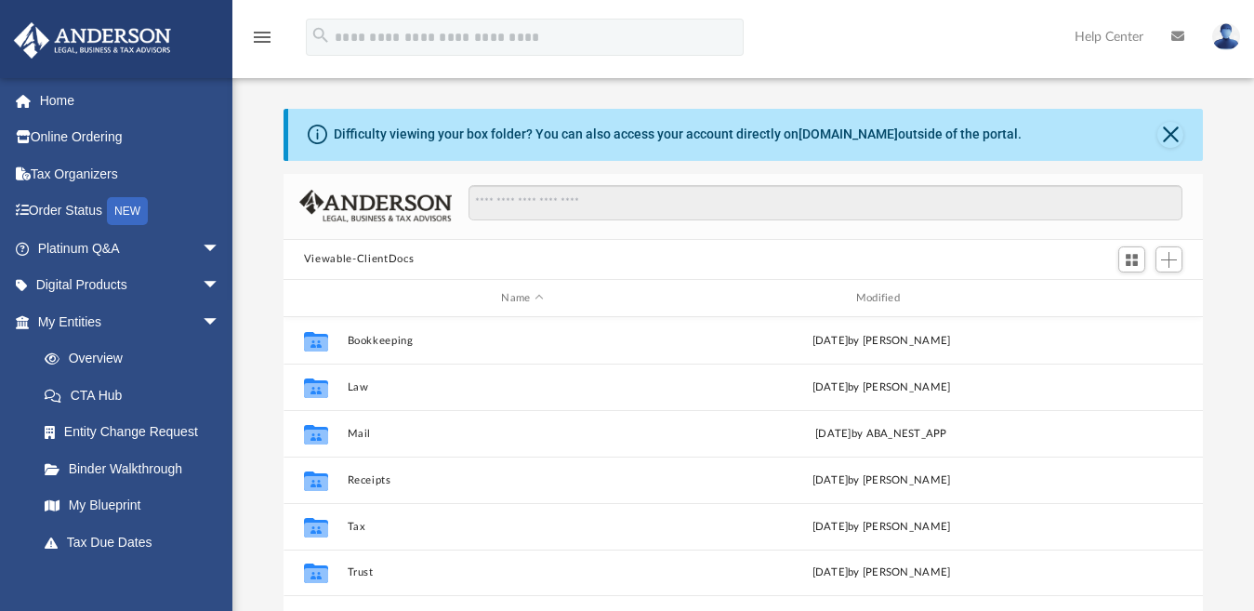
scroll to position [407, 904]
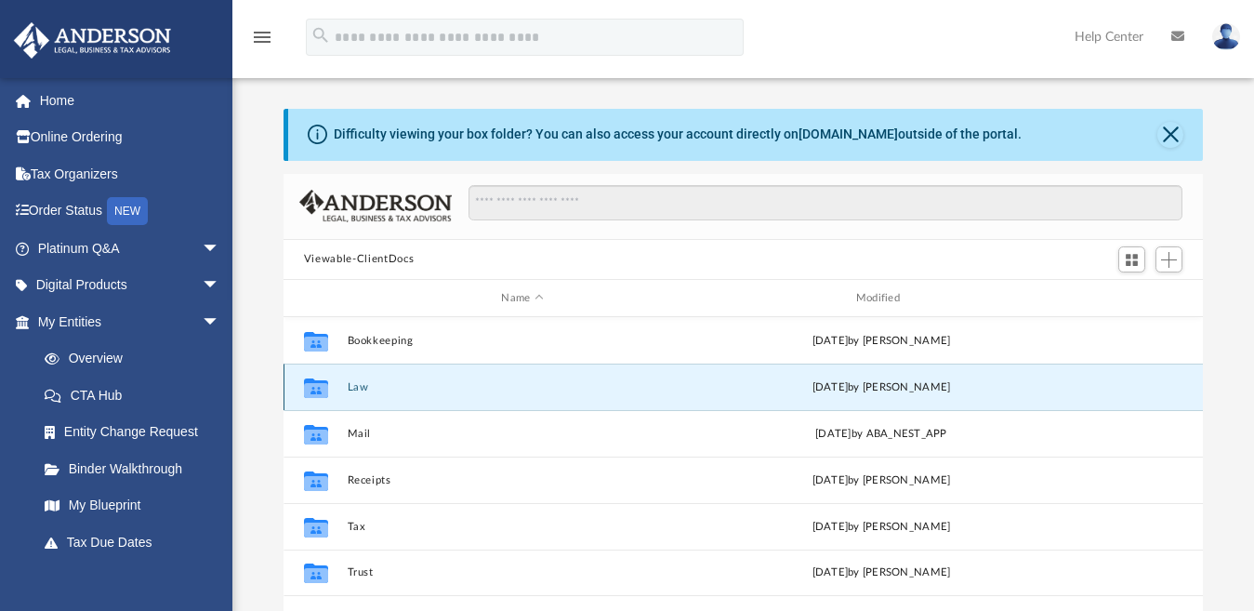
click at [350, 388] on button "Law" at bounding box center [522, 387] width 351 height 12
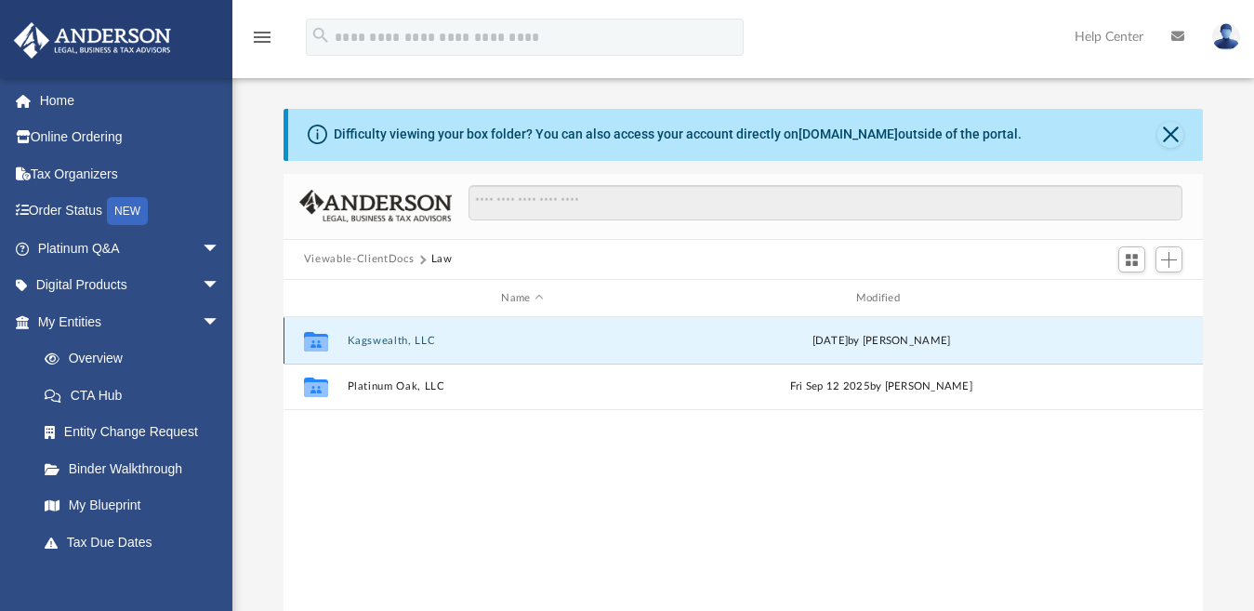
click at [367, 335] on button "Kagswealth, LLC" at bounding box center [522, 341] width 351 height 12
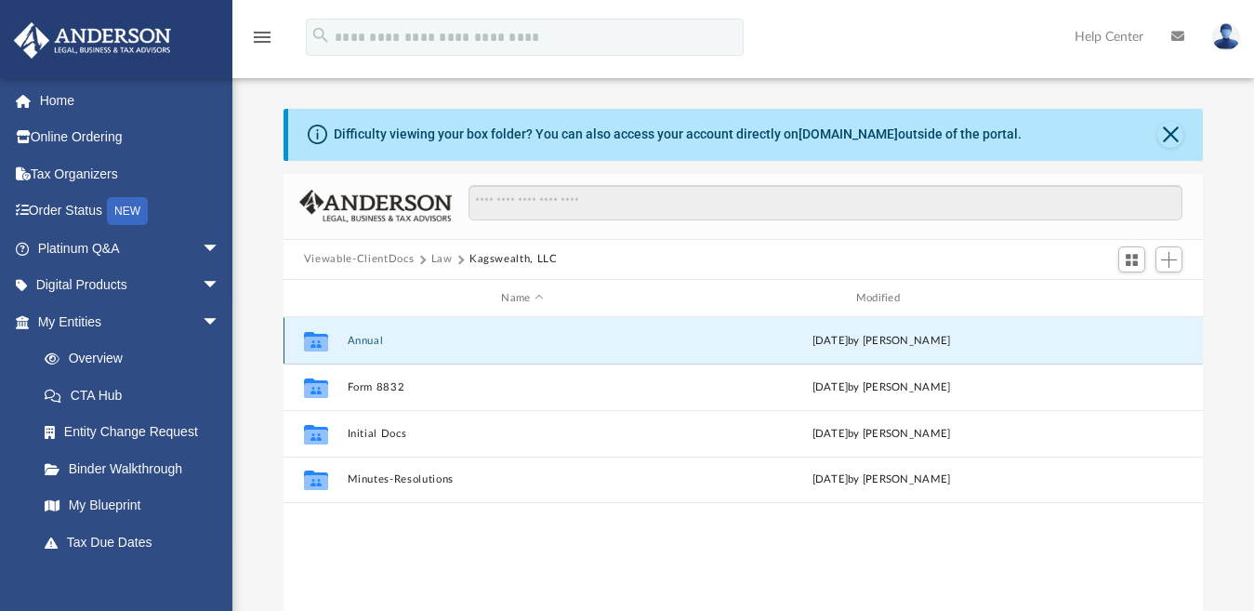
click at [365, 338] on button "Annual" at bounding box center [522, 341] width 351 height 12
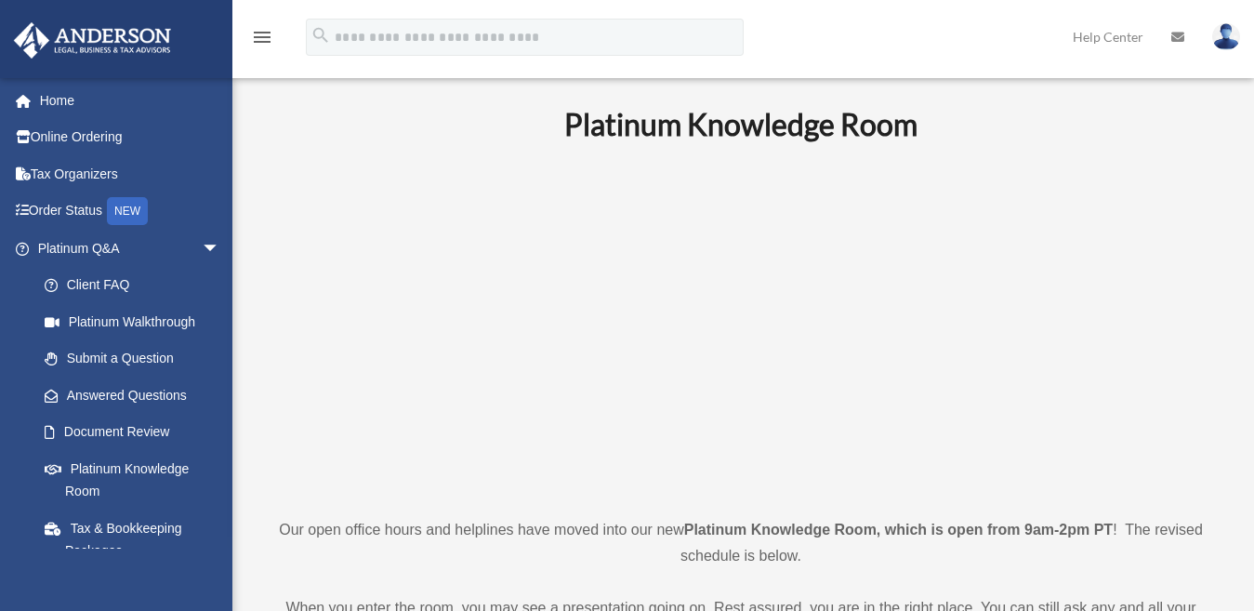
scroll to position [739, 0]
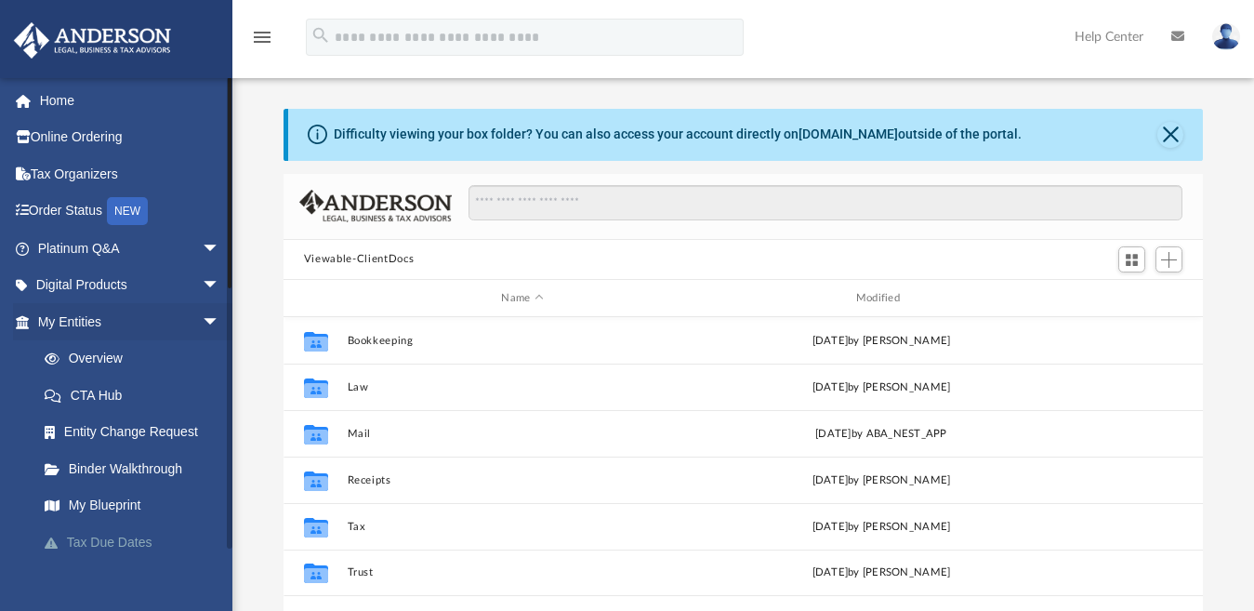
click at [110, 542] on link "Tax Due Dates" at bounding box center [137, 542] width 222 height 37
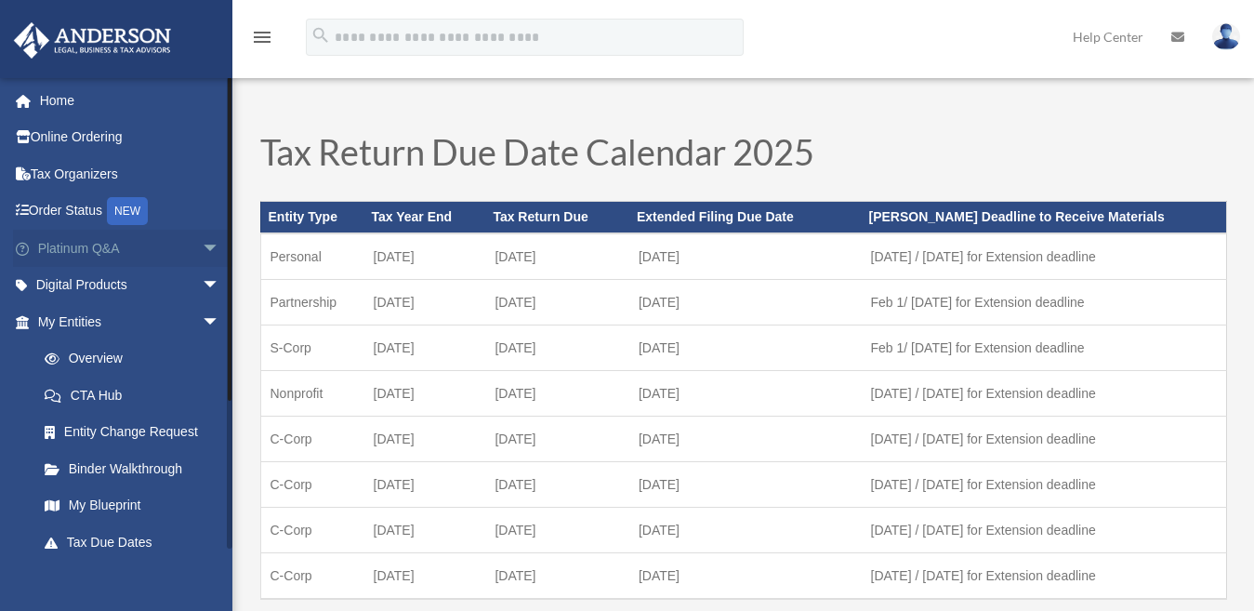
click at [202, 245] on span "arrow_drop_down" at bounding box center [220, 249] width 37 height 38
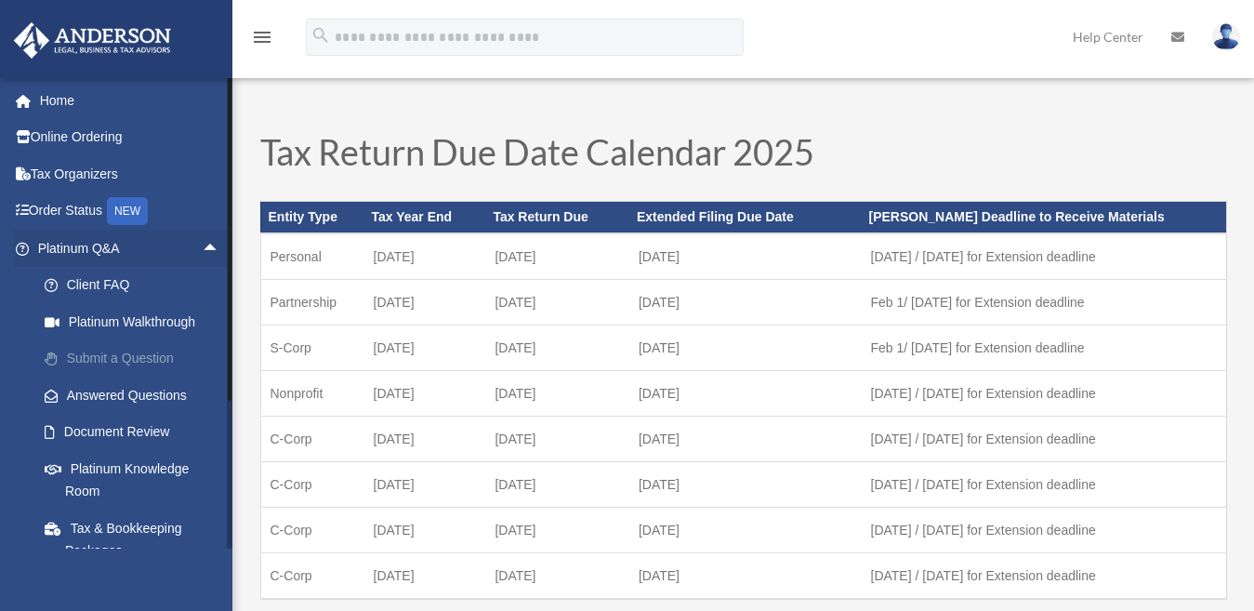
click at [103, 359] on link "Submit a Question" at bounding box center [137, 358] width 222 height 37
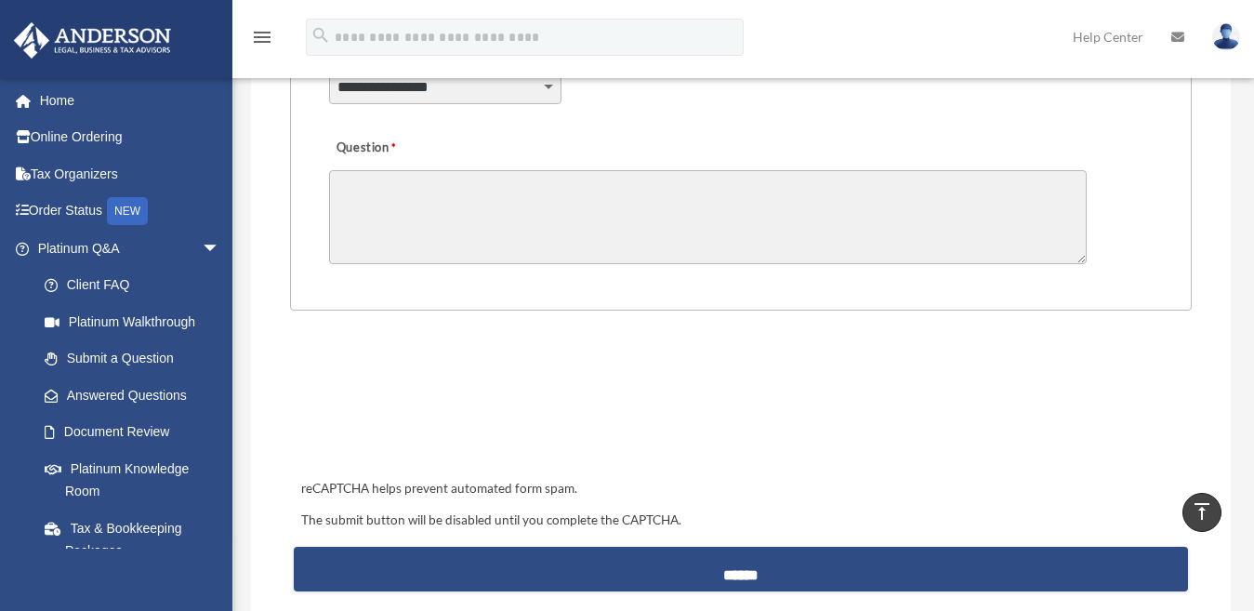
scroll to position [186, 0]
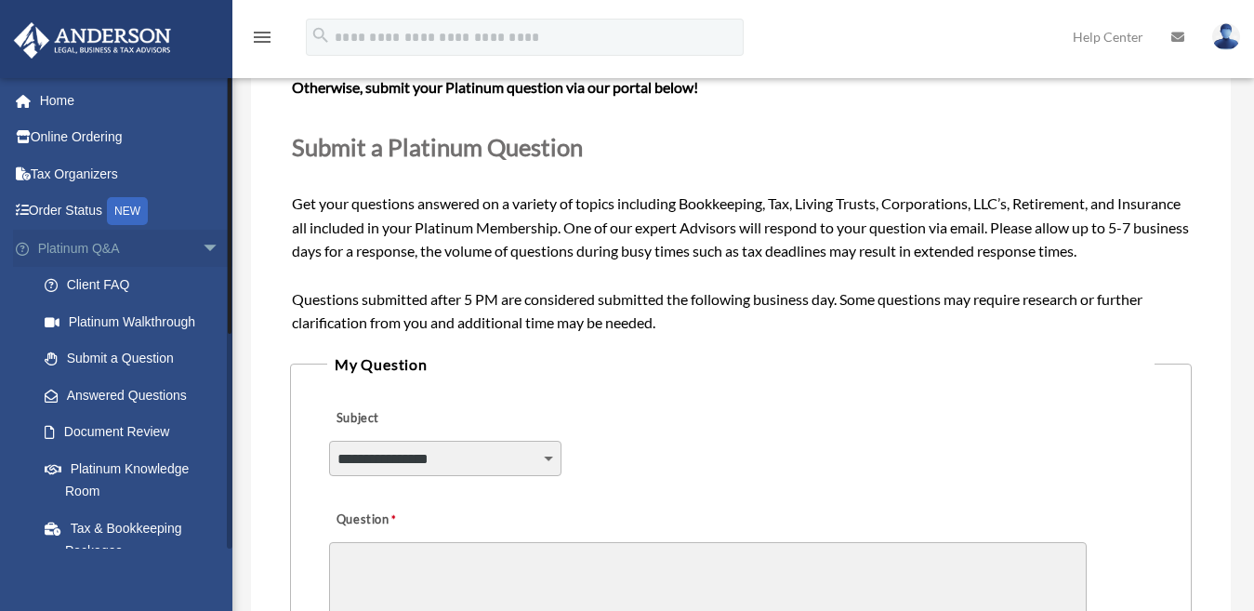
click at [91, 249] on link "Platinum Q&A arrow_drop_down" at bounding box center [130, 248] width 235 height 37
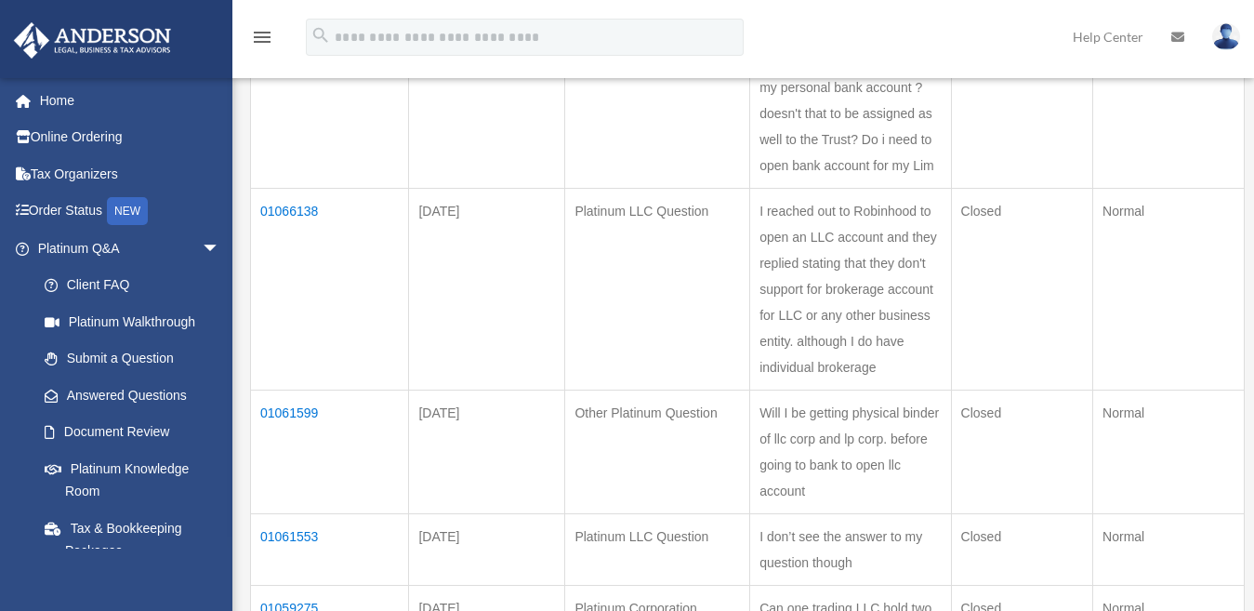
scroll to position [372, 0]
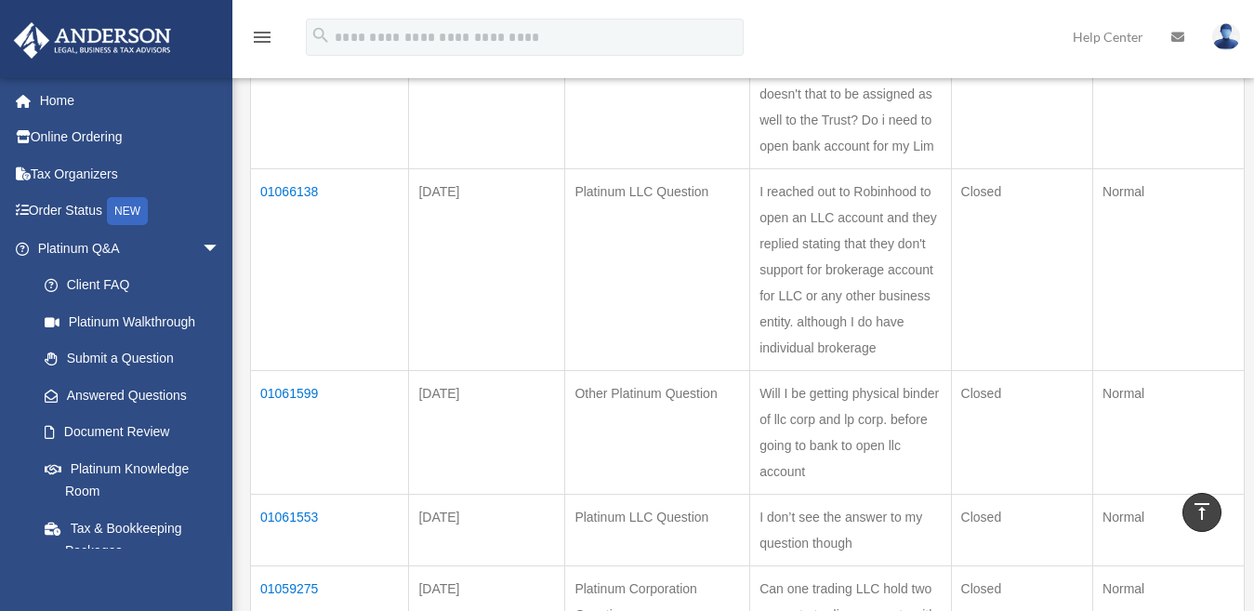
click at [281, 181] on td "01066138" at bounding box center [330, 269] width 158 height 202
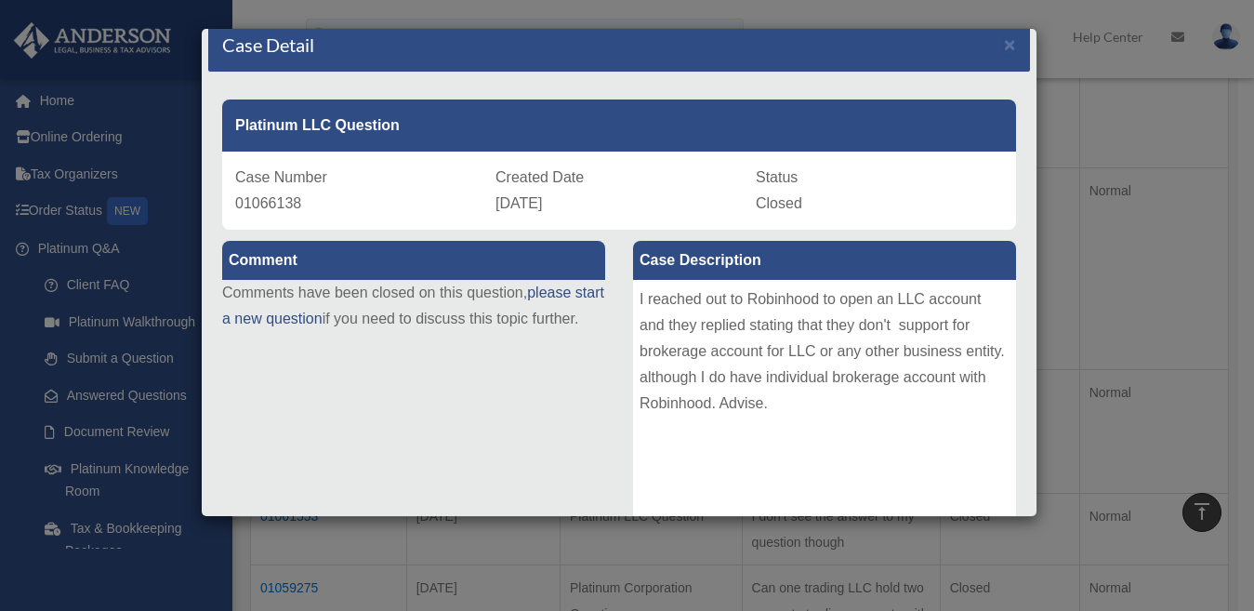
scroll to position [0, 0]
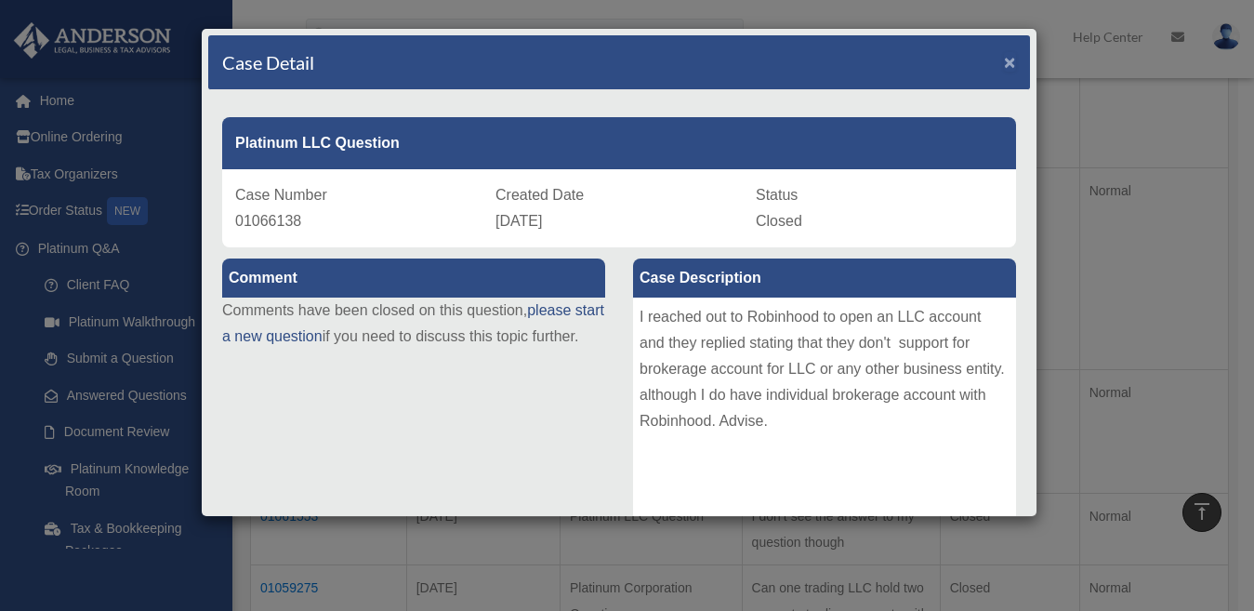
click at [1004, 63] on span "×" at bounding box center [1010, 61] width 12 height 21
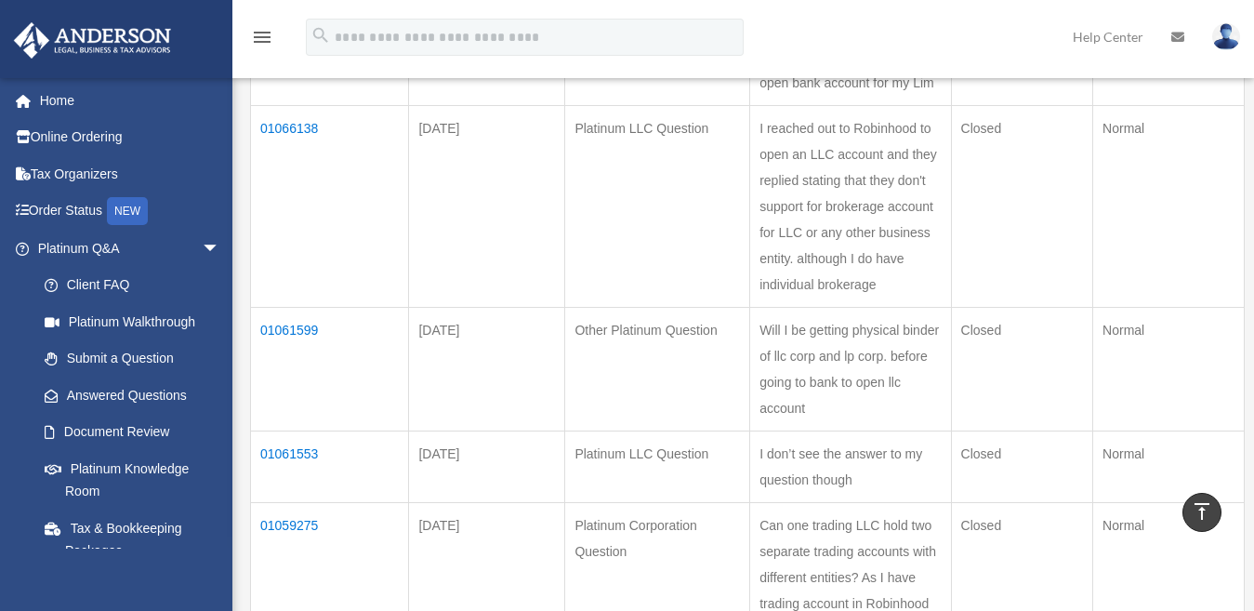
scroll to position [465, 0]
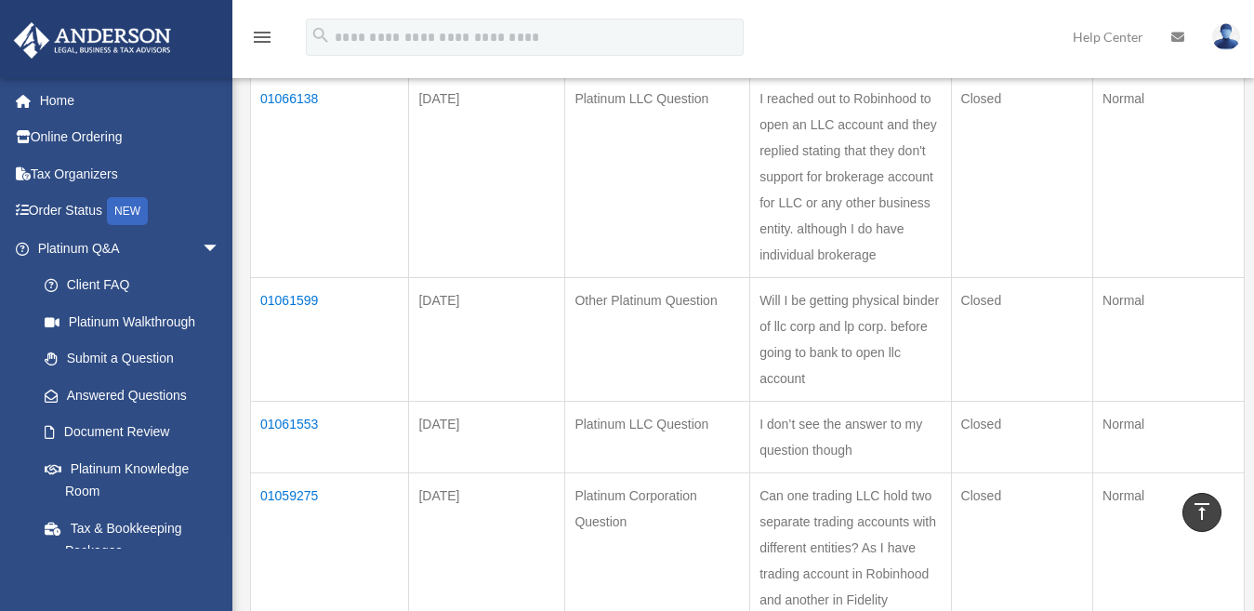
click at [277, 293] on td "01061599" at bounding box center [330, 339] width 158 height 124
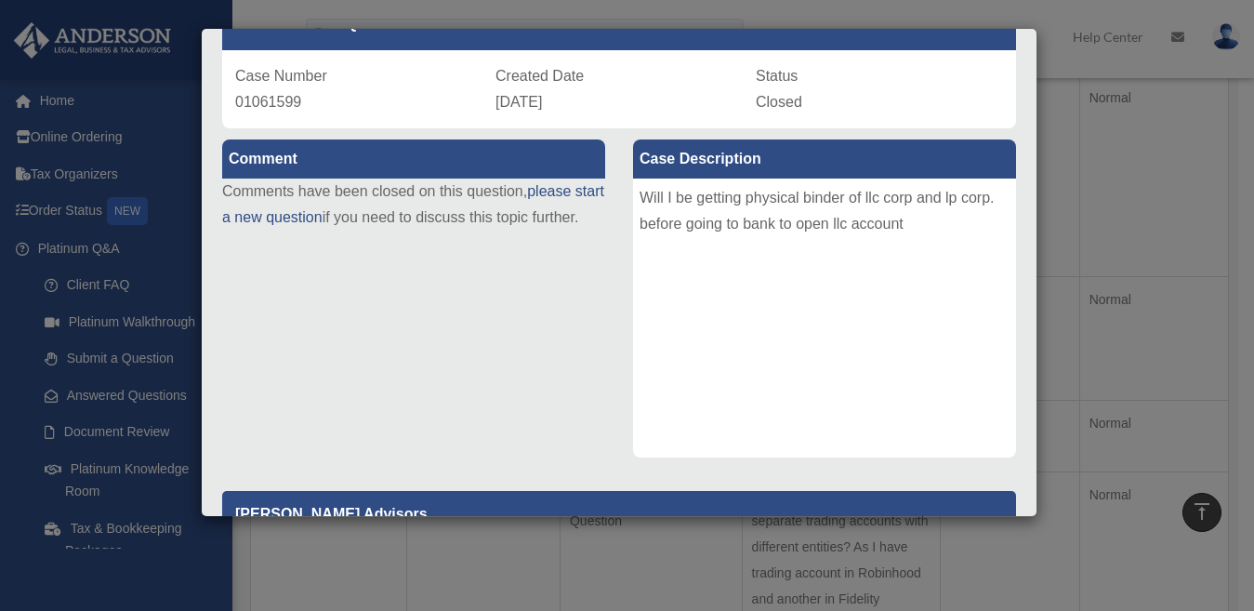
scroll to position [0, 0]
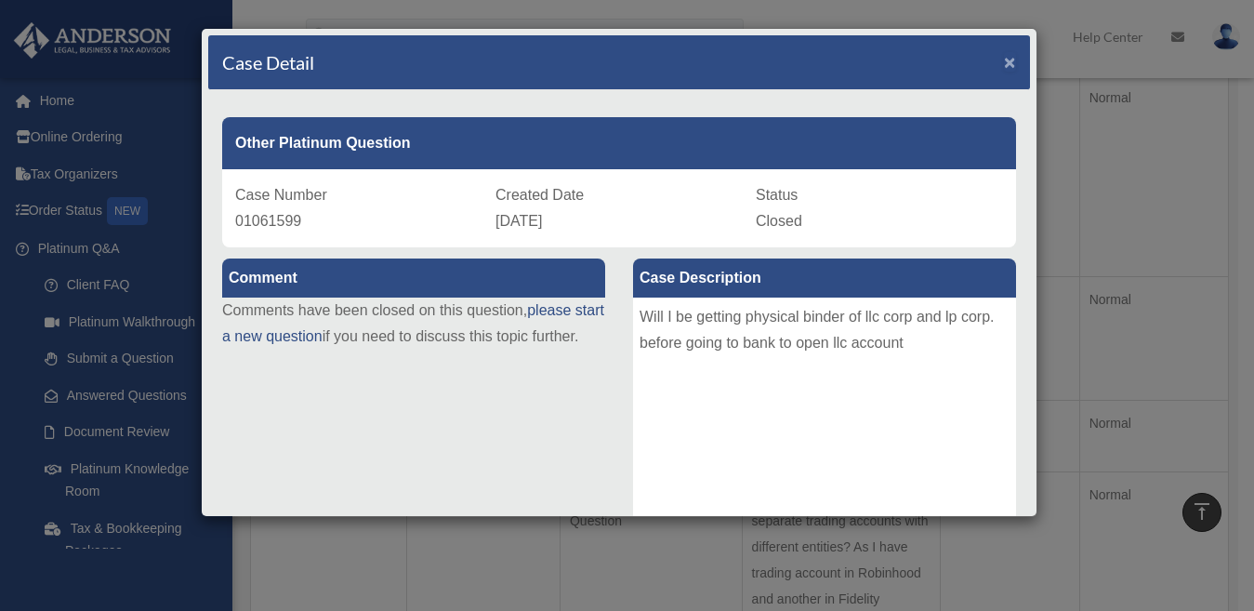
click at [1004, 60] on span "×" at bounding box center [1010, 61] width 12 height 21
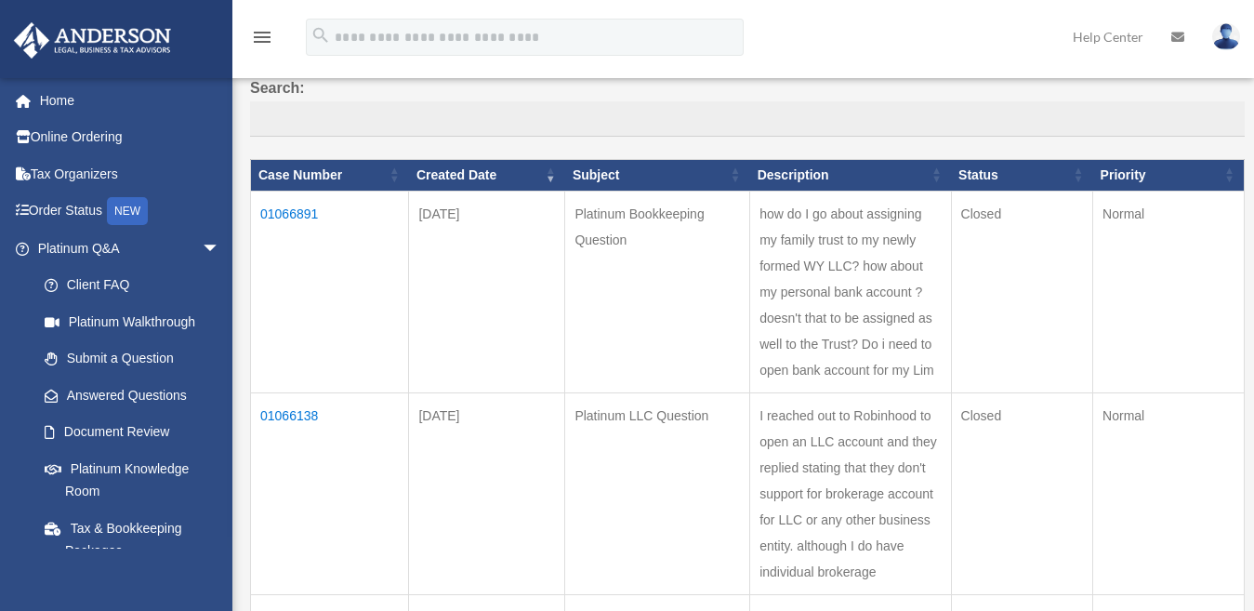
scroll to position [186, 0]
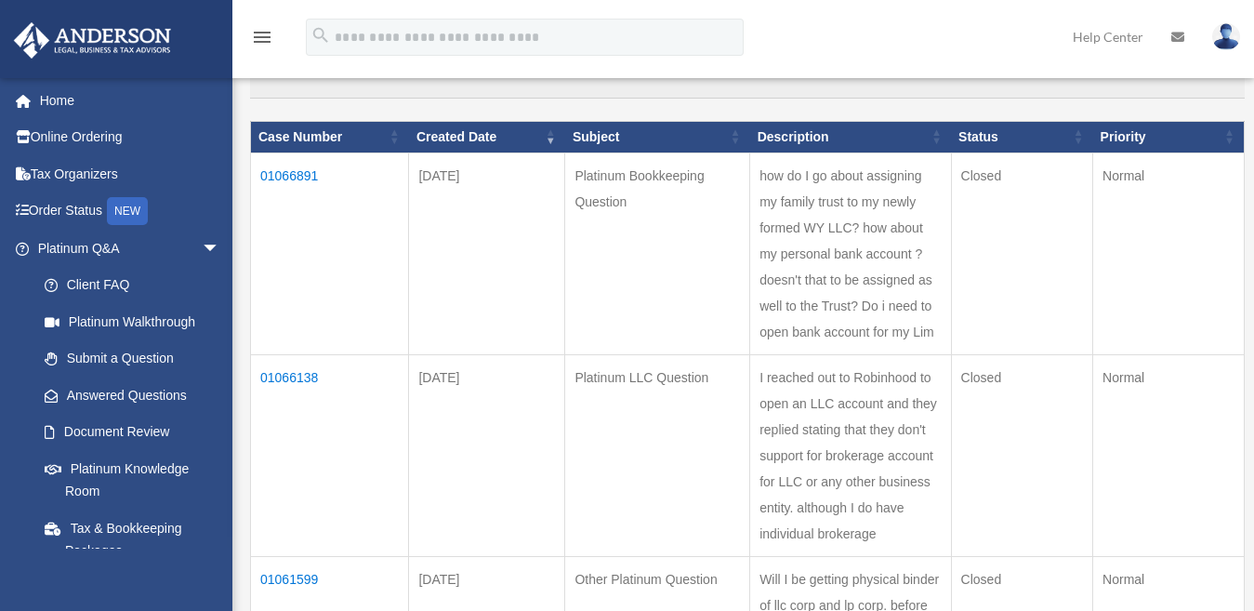
click at [280, 175] on td "01066891" at bounding box center [330, 254] width 158 height 202
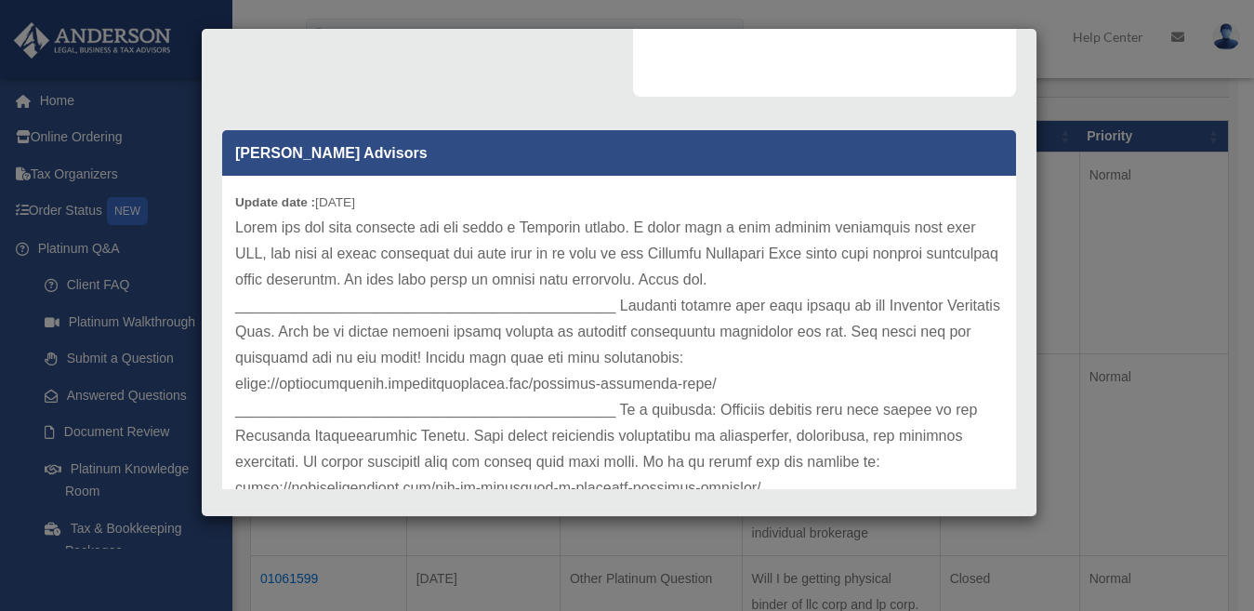
scroll to position [495, 0]
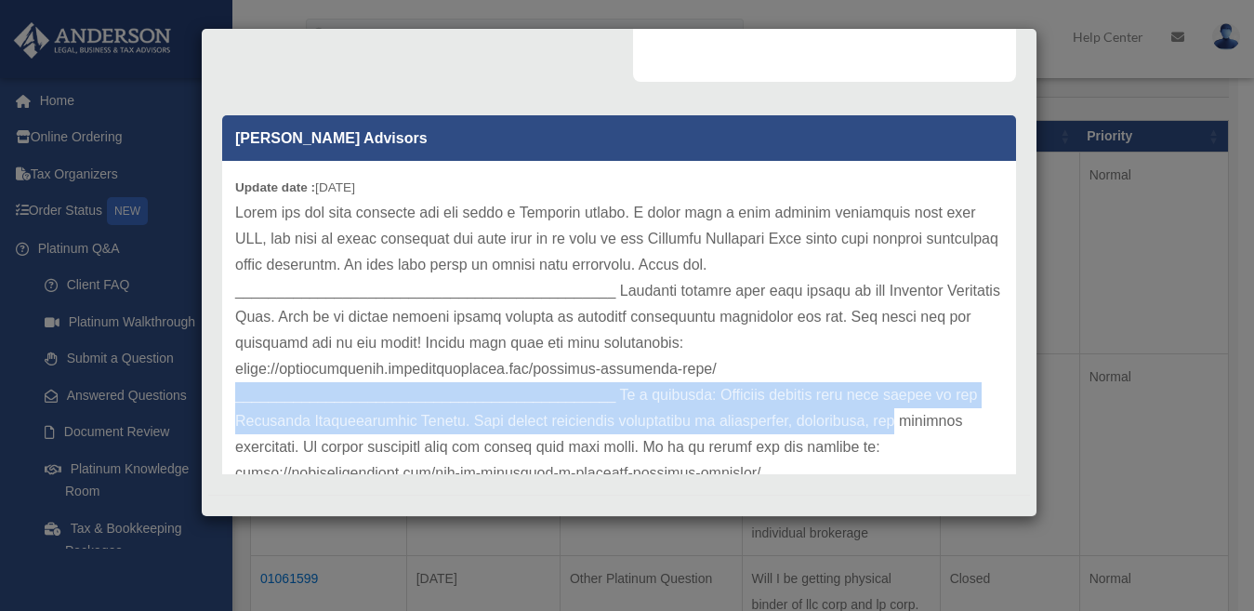
drag, startPoint x: 998, startPoint y: 374, endPoint x: 1000, endPoint y: 421, distance: 47.5
click at [1000, 421] on div "[PERSON_NAME] Advisors Update date : [DATE]" at bounding box center [619, 288] width 822 height 372
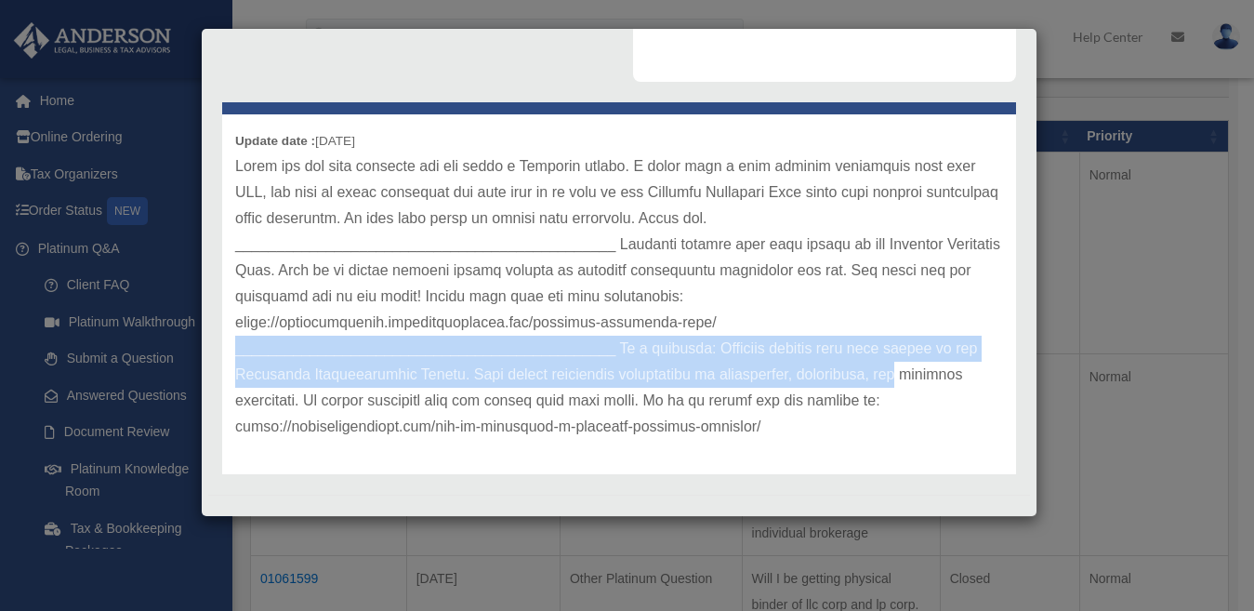
scroll to position [51, 0]
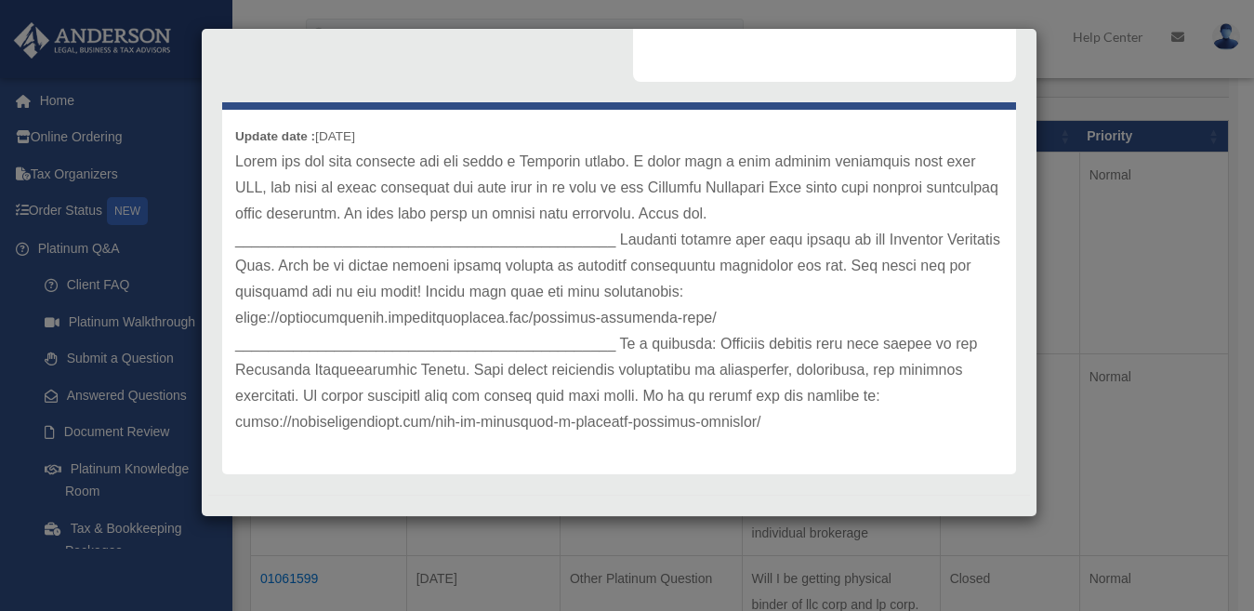
click at [822, 400] on p at bounding box center [619, 292] width 768 height 286
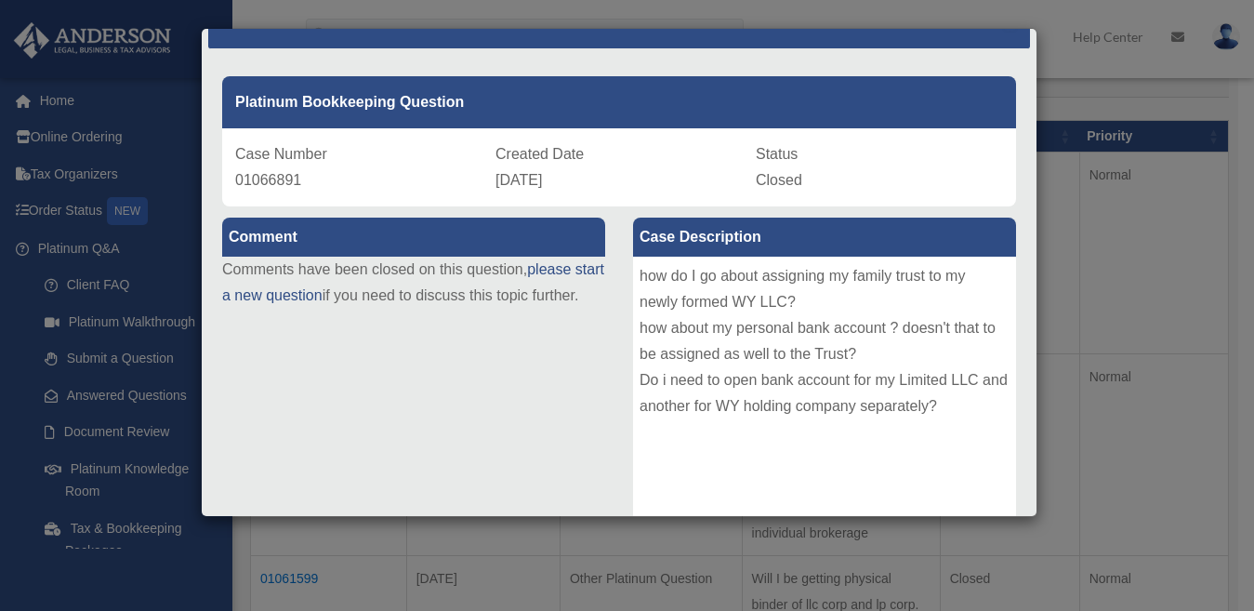
scroll to position [0, 0]
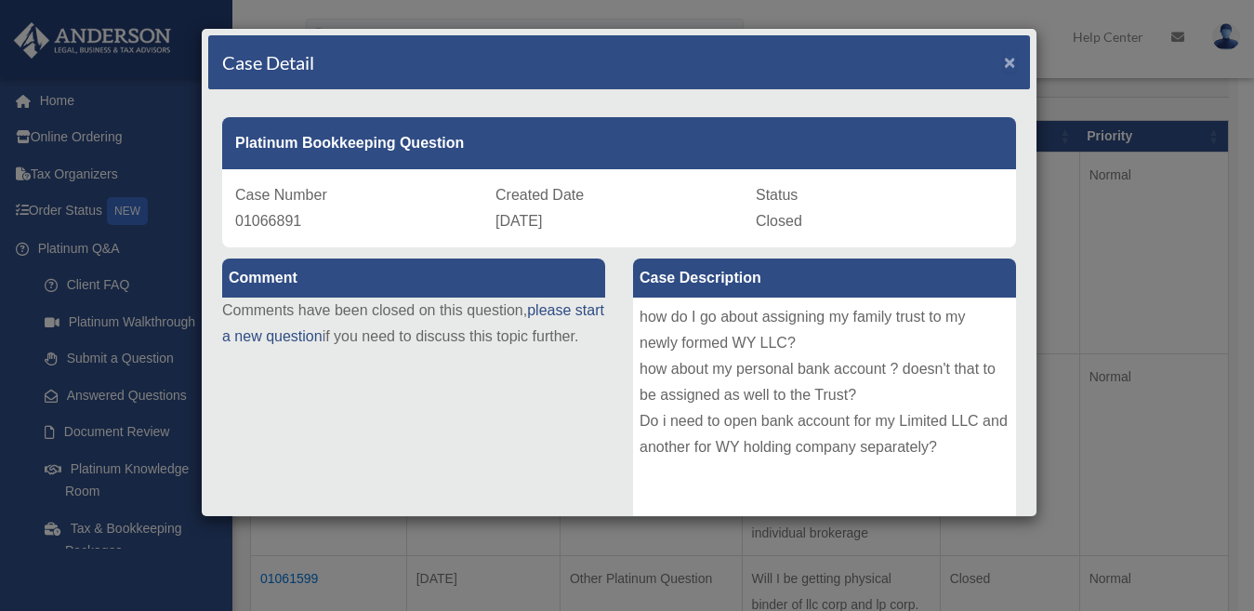
click at [1004, 65] on span "×" at bounding box center [1010, 61] width 12 height 21
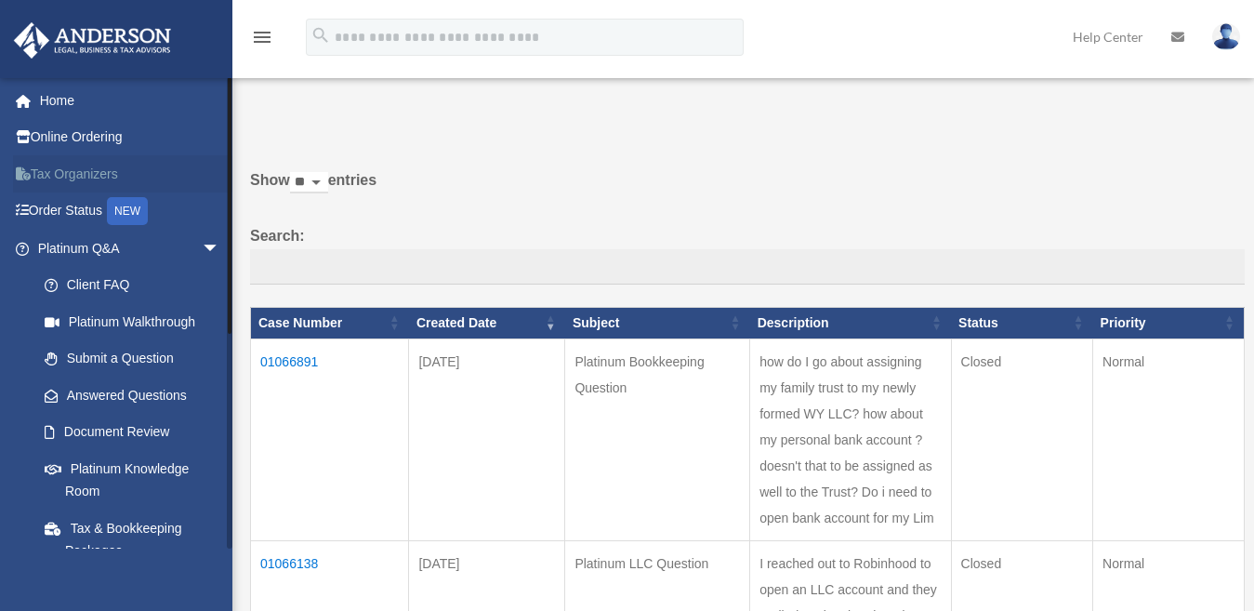
click at [73, 175] on link "Tax Organizers" at bounding box center [130, 173] width 235 height 37
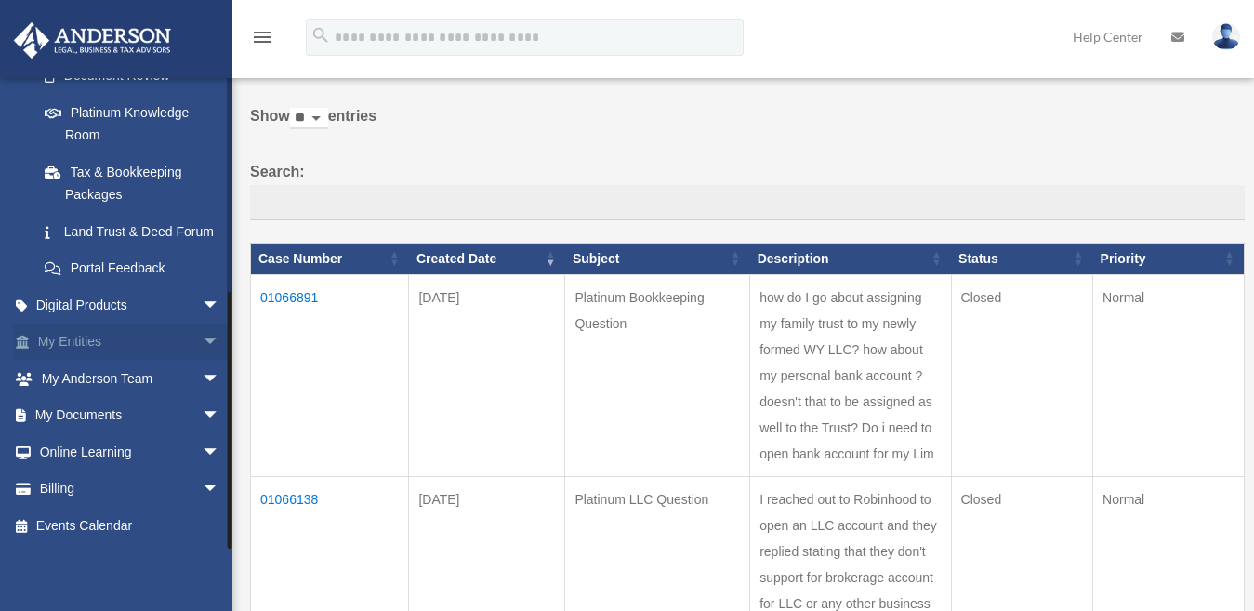
scroll to position [93, 0]
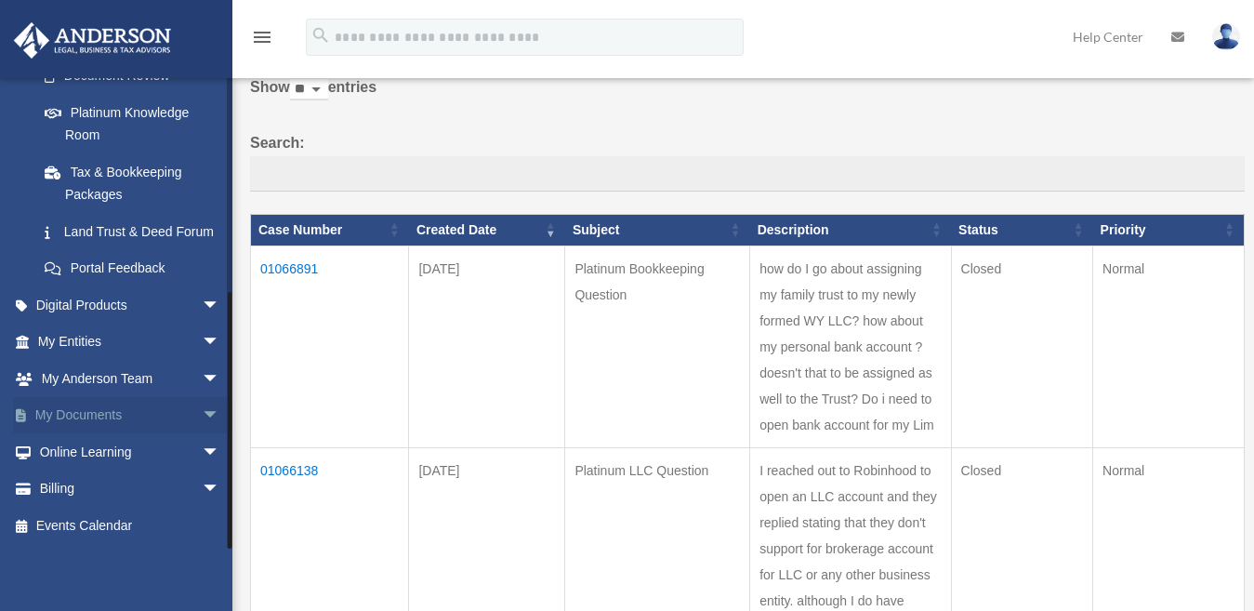
click at [202, 418] on span "arrow_drop_down" at bounding box center [220, 416] width 37 height 38
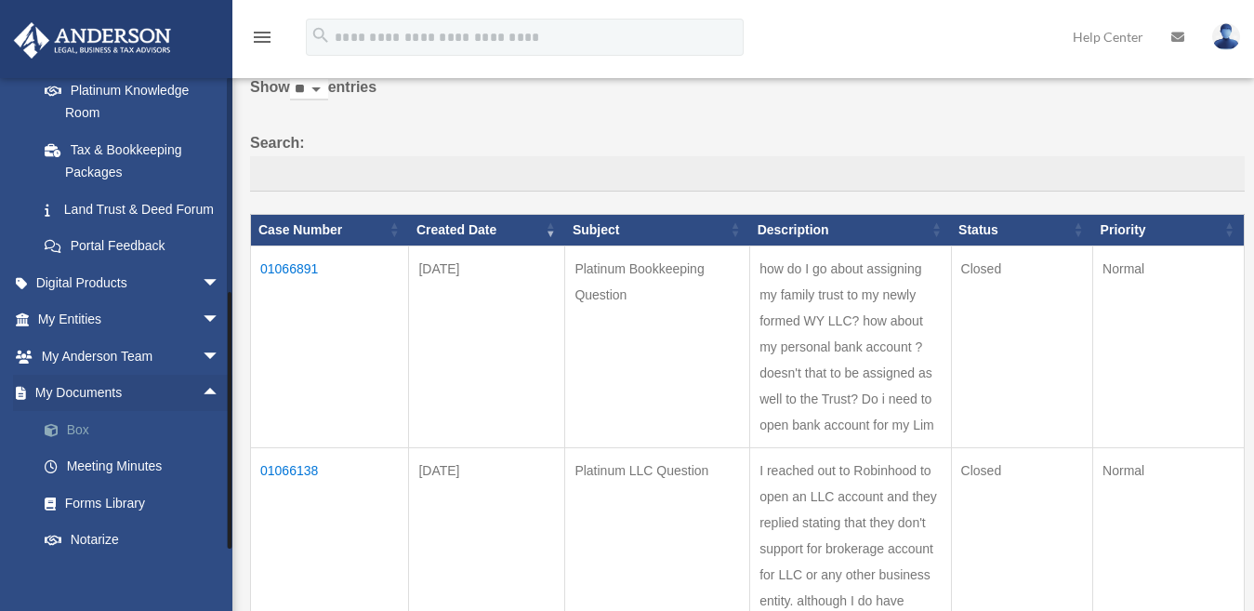
click at [85, 447] on link "Box" at bounding box center [137, 429] width 222 height 37
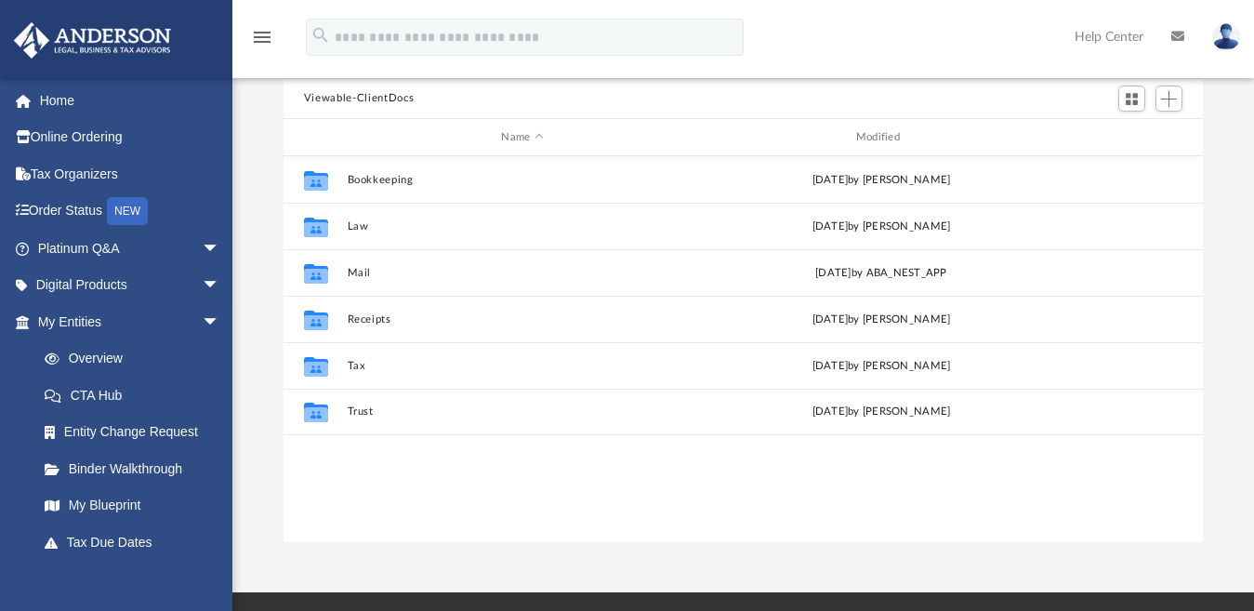
scroll to position [167, 0]
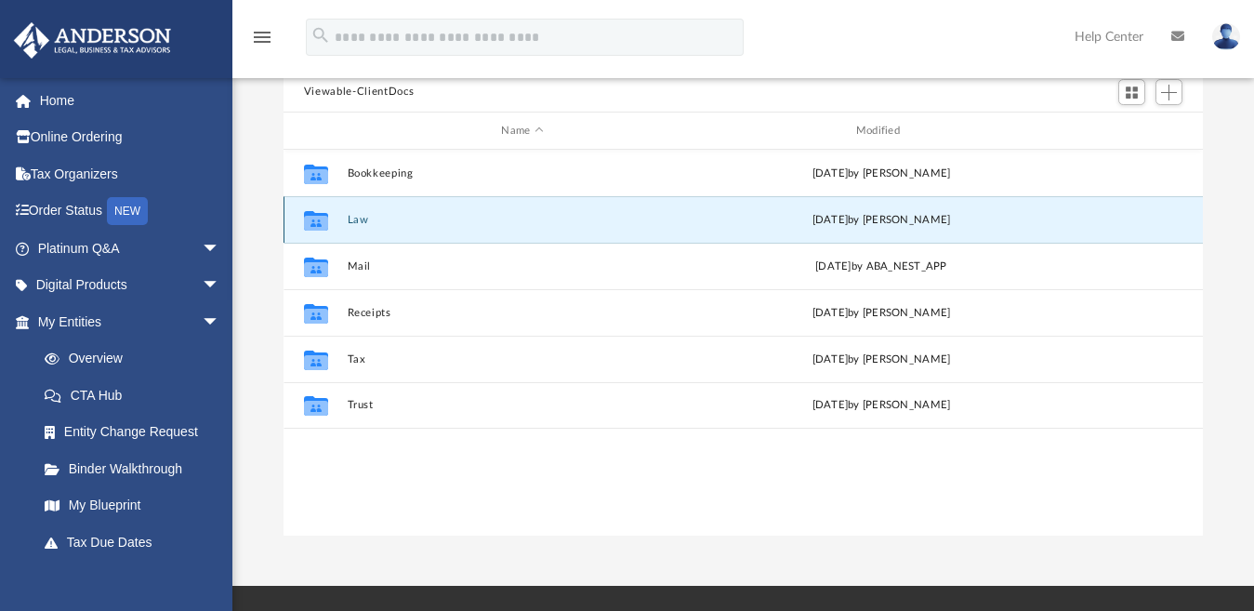
click at [361, 221] on button "Law" at bounding box center [522, 220] width 351 height 12
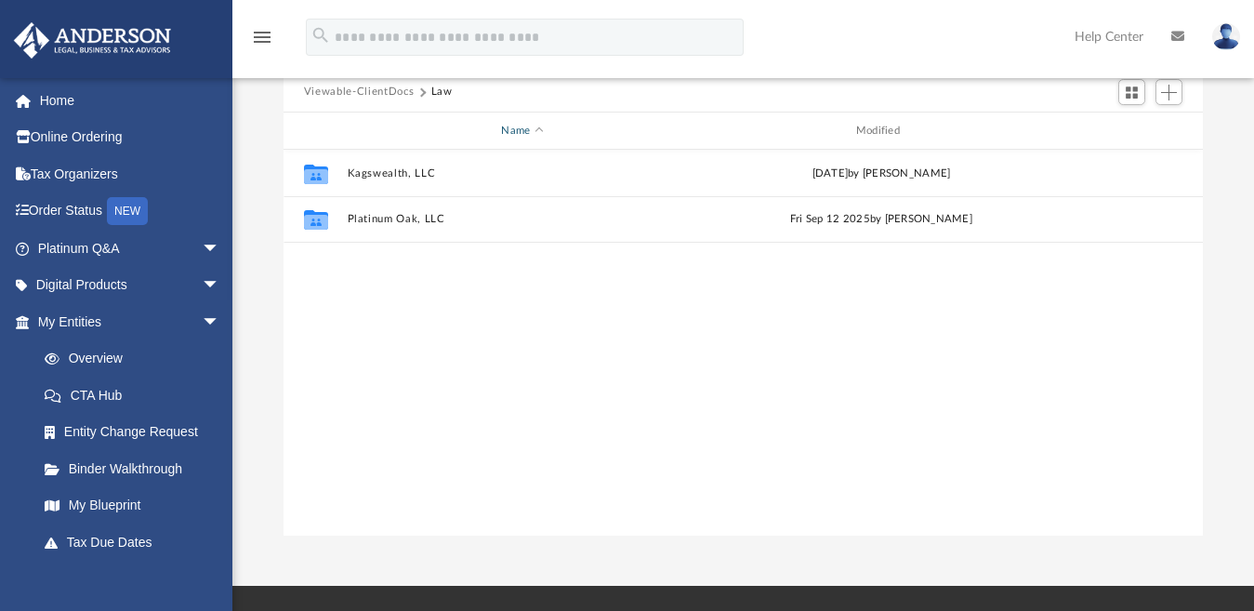
click at [536, 128] on div "Name" at bounding box center [521, 131] width 351 height 17
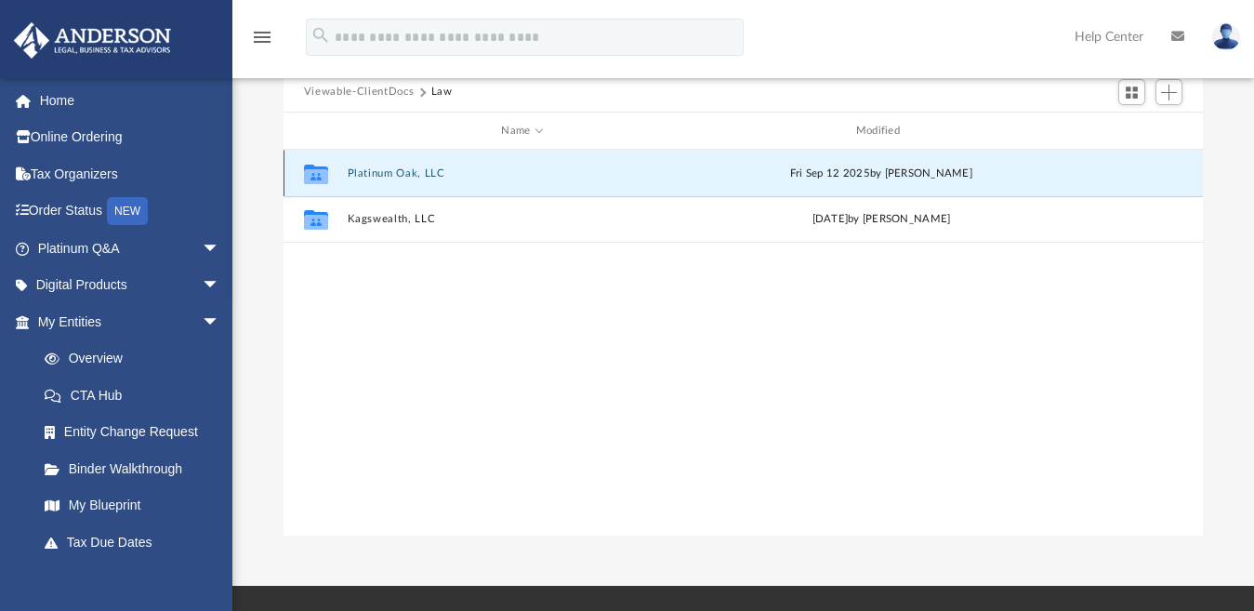
click at [355, 172] on button "Platinum Oak, LLC" at bounding box center [522, 173] width 351 height 12
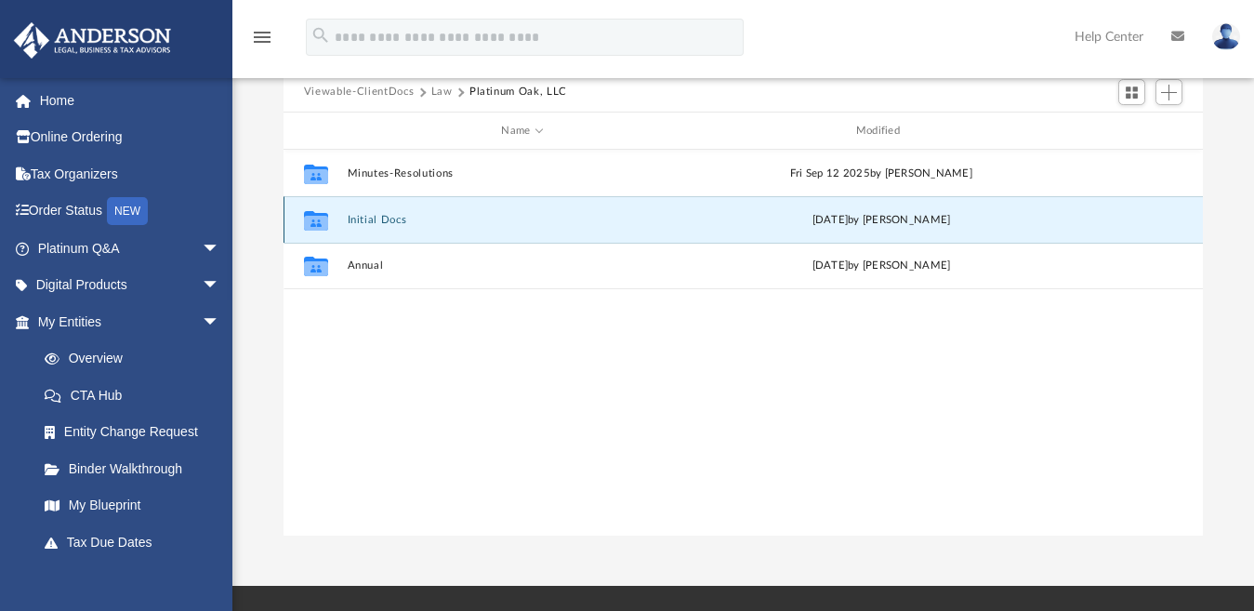
click at [365, 223] on button "Initial Docs" at bounding box center [522, 220] width 351 height 12
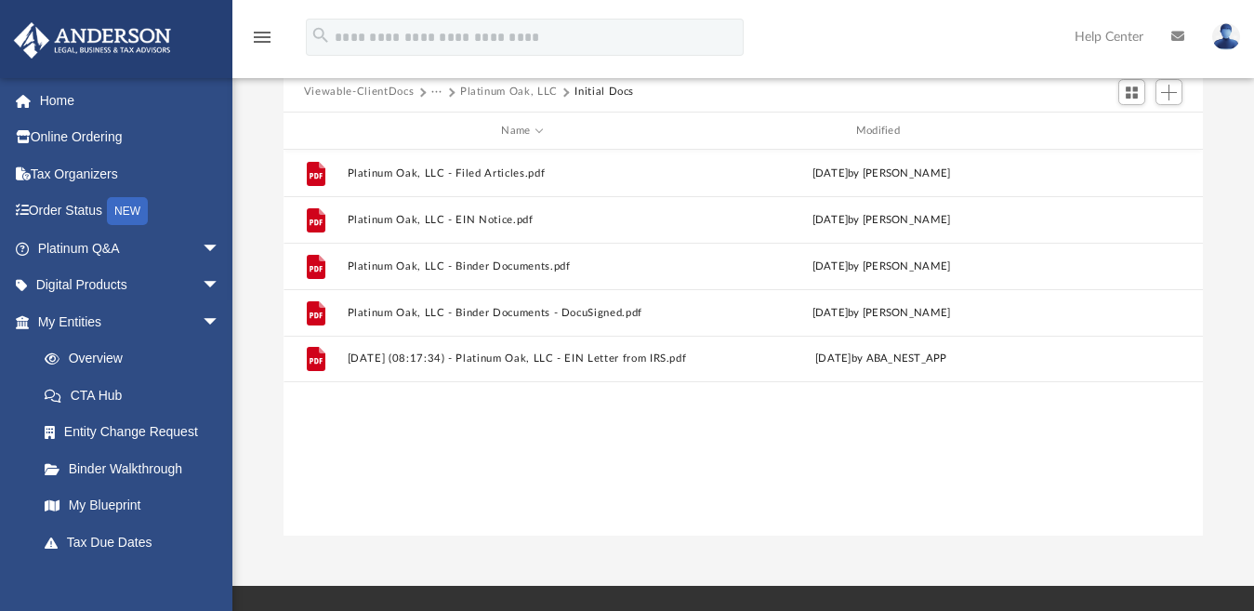
drag, startPoint x: 307, startPoint y: 265, endPoint x: 621, endPoint y: 122, distance: 345.4
click at [621, 122] on div "Name Modified" at bounding box center [744, 131] width 920 height 37
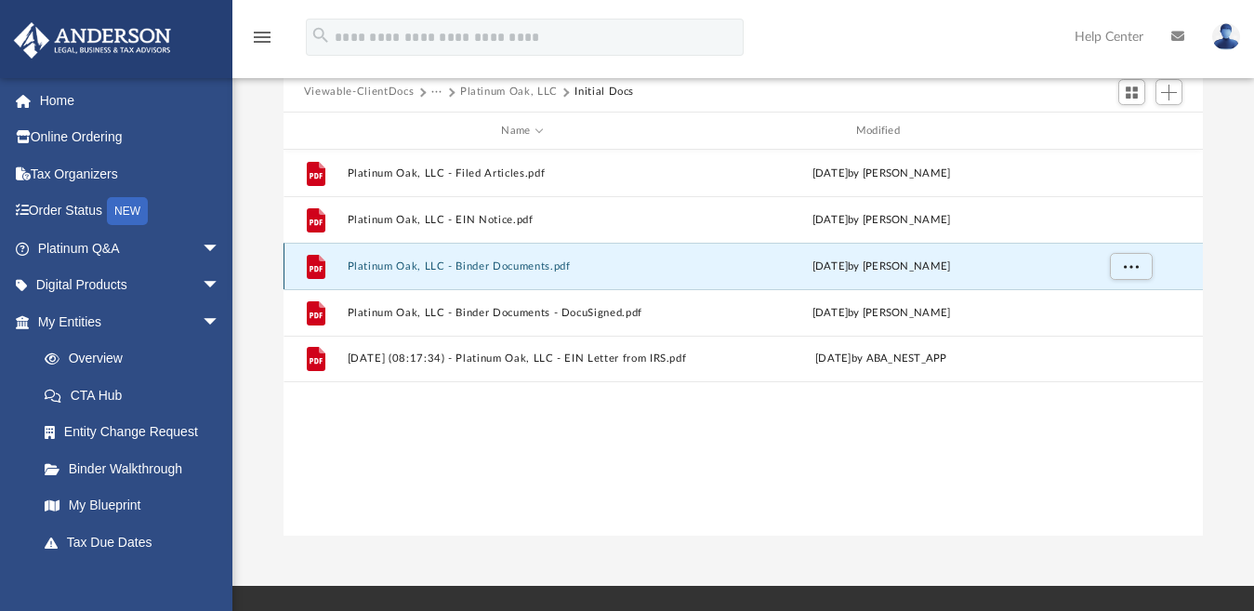
click at [385, 263] on button "Platinum Oak, LLC - Binder Documents.pdf" at bounding box center [522, 266] width 351 height 12
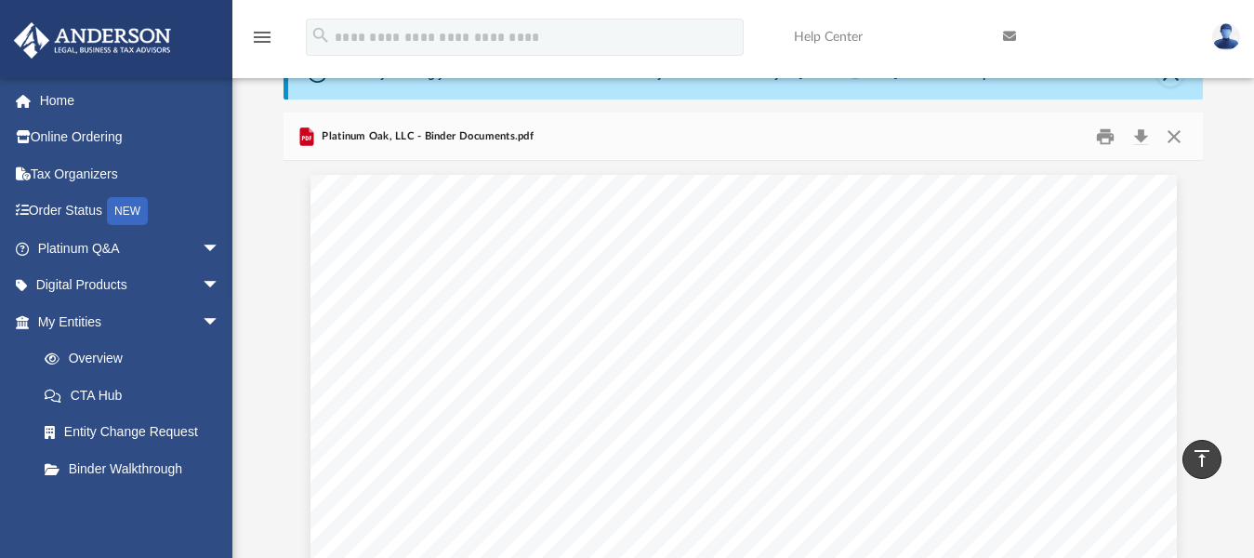
scroll to position [0, 0]
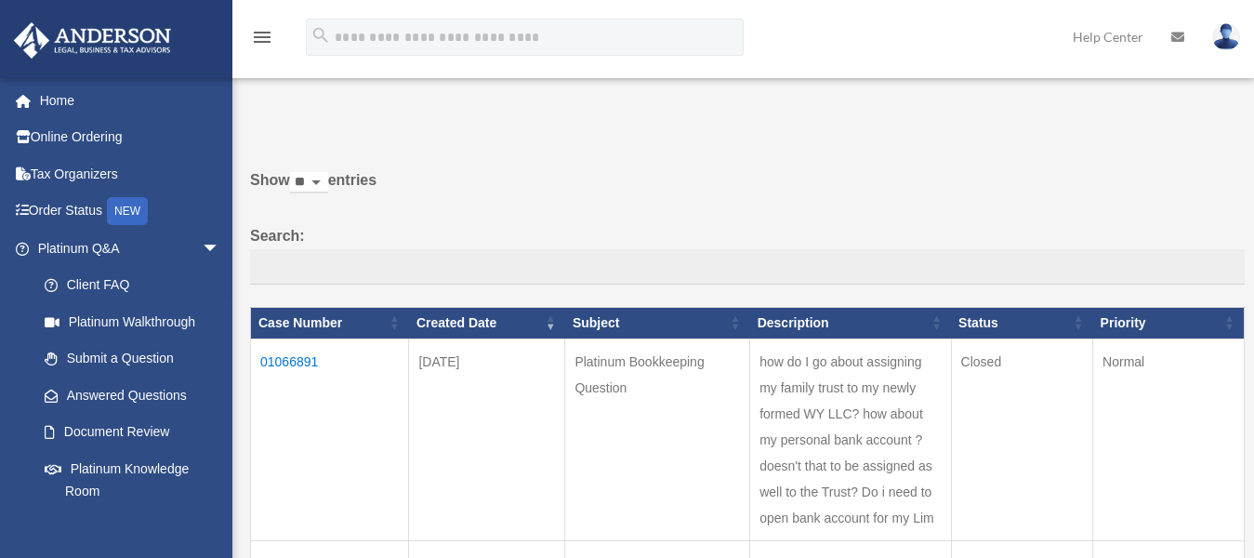
scroll to position [93, 0]
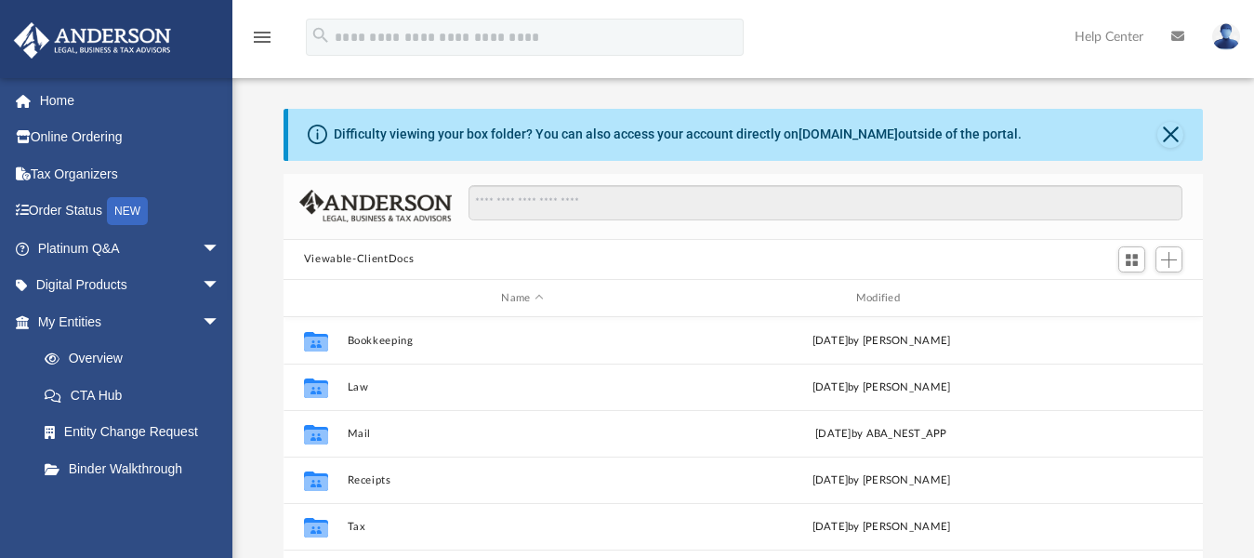
scroll to position [407, 904]
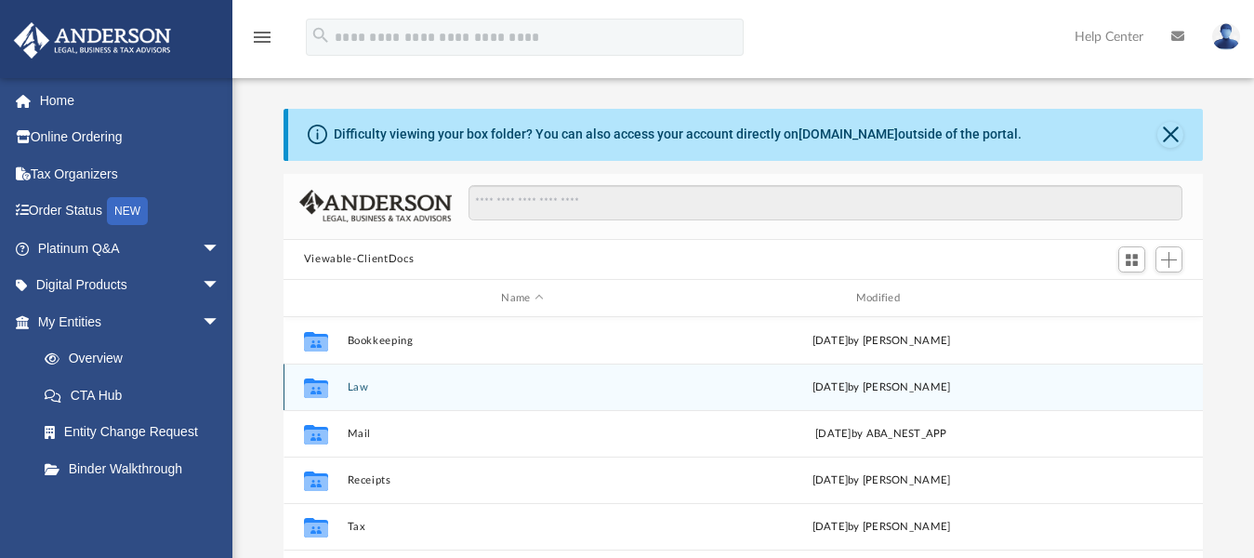
click at [317, 382] on icon "grid" at bounding box center [316, 388] width 24 height 20
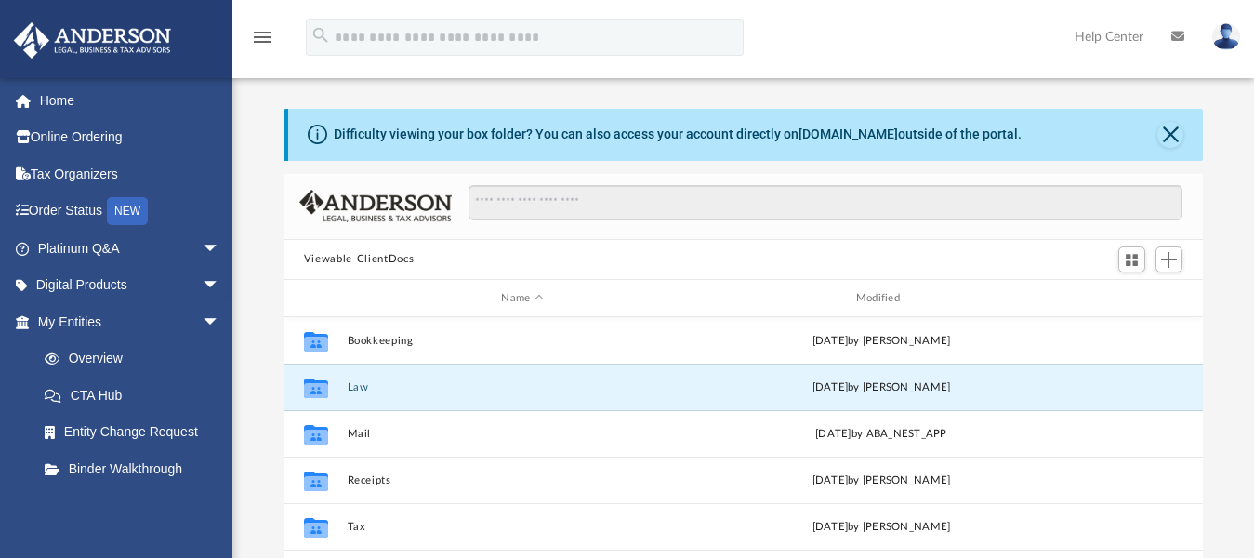
click at [356, 386] on button "Law" at bounding box center [522, 387] width 351 height 12
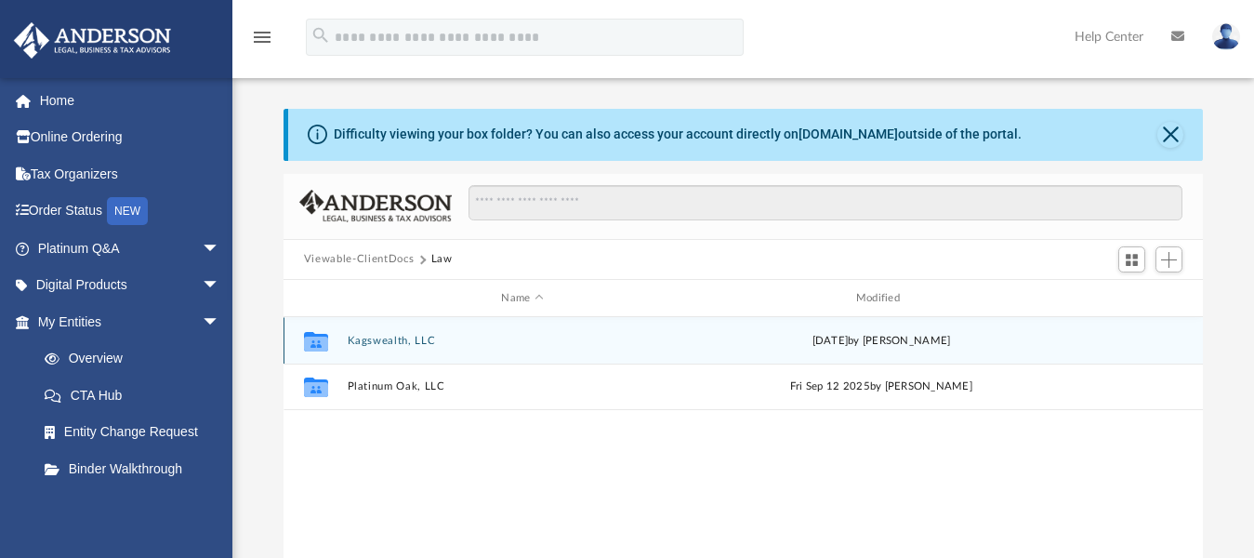
click at [368, 340] on button "Kagswealth, LLC" at bounding box center [522, 341] width 351 height 12
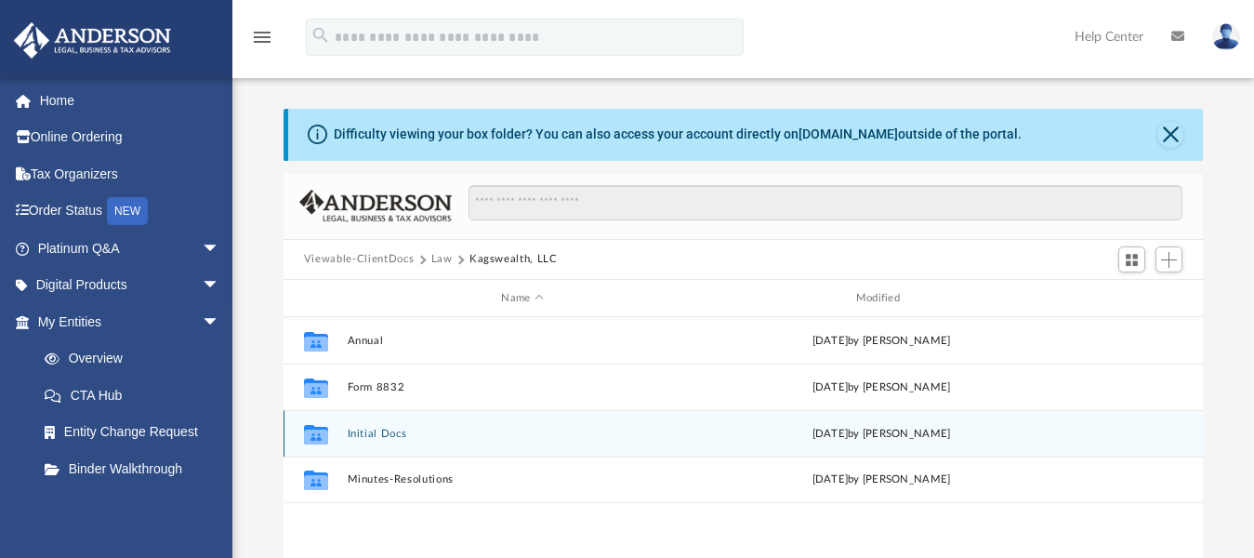
click at [382, 431] on button "Initial Docs" at bounding box center [522, 434] width 351 height 12
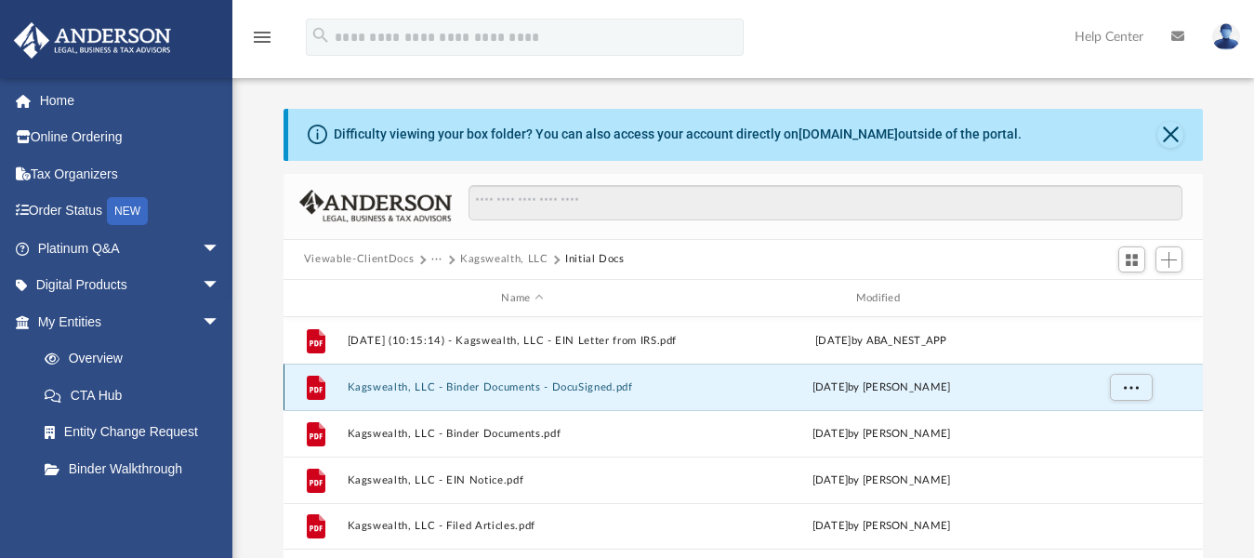
click at [376, 389] on button "Kagswealth, LLC - Binder Documents - DocuSigned.pdf" at bounding box center [522, 387] width 351 height 12
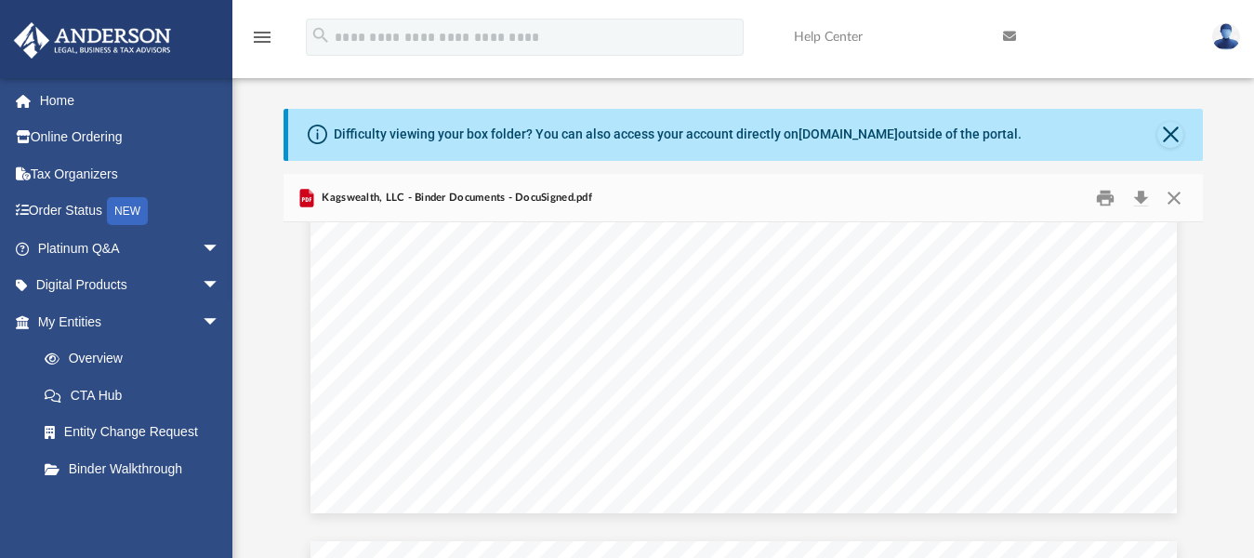
scroll to position [62821, 0]
